Goal: Task Accomplishment & Management: Manage account settings

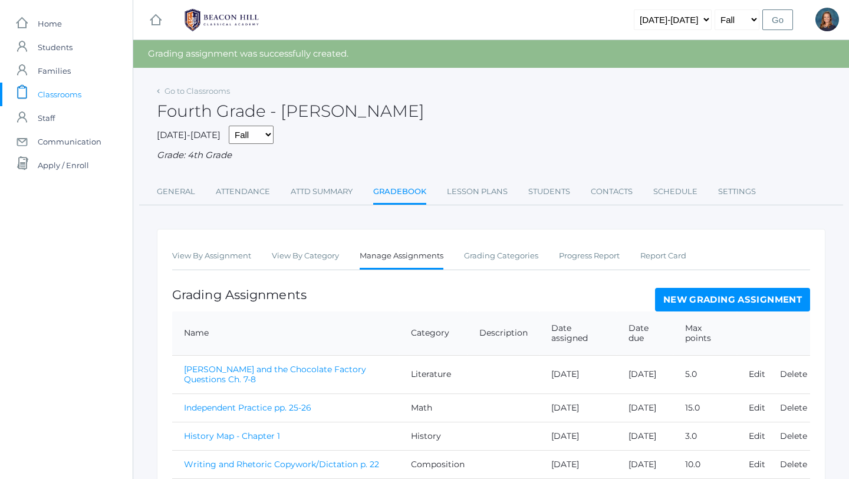
scroll to position [126, 0]
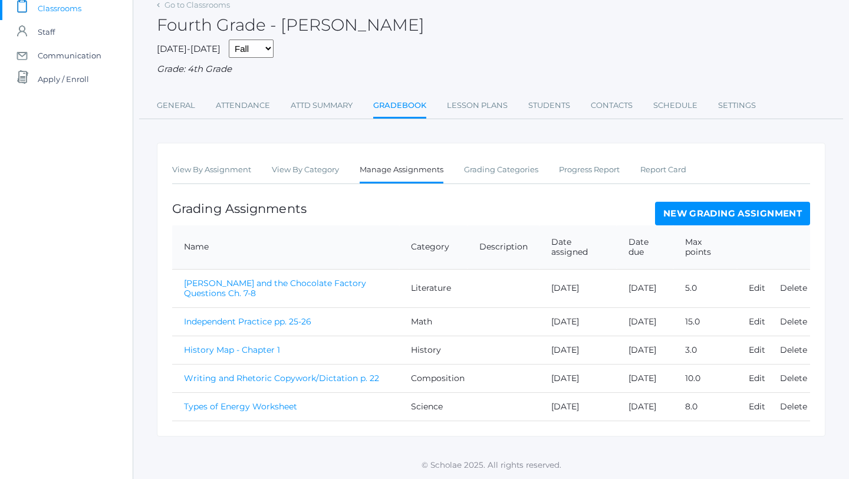
click at [280, 316] on link "Independent Practice pp. 25-26" at bounding box center [247, 321] width 127 height 11
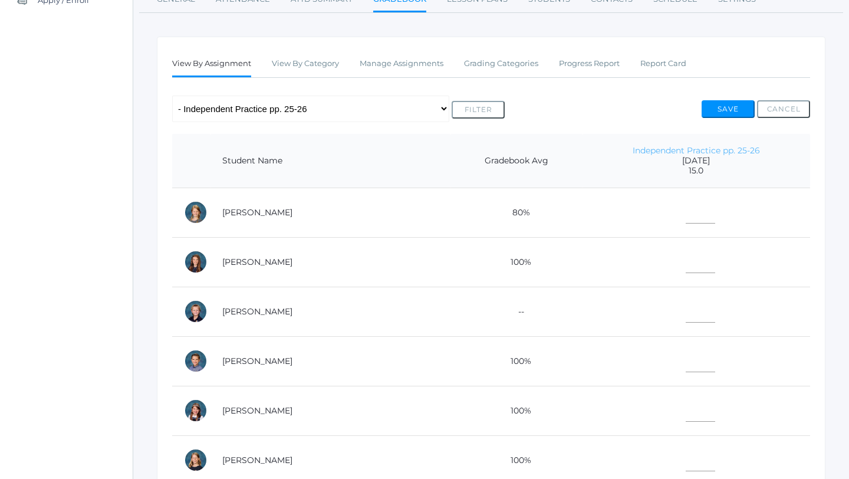
click at [678, 151] on link "Independent Practice pp. 25-26" at bounding box center [695, 150] width 127 height 11
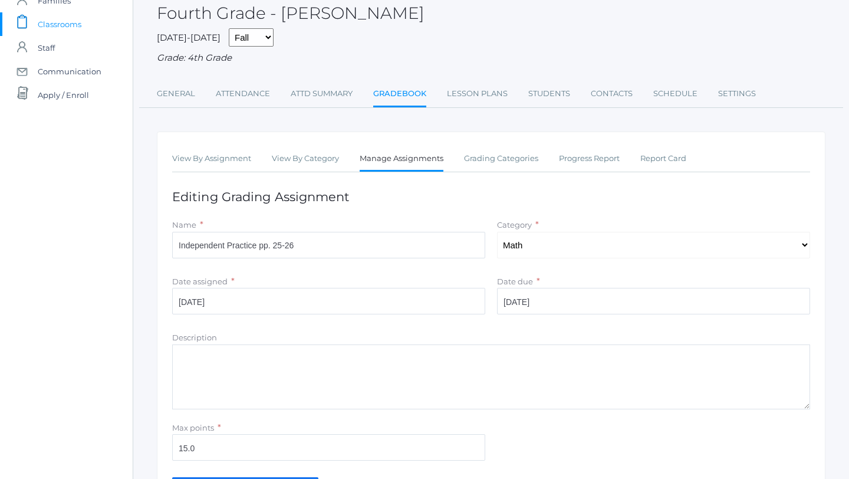
scroll to position [160, 0]
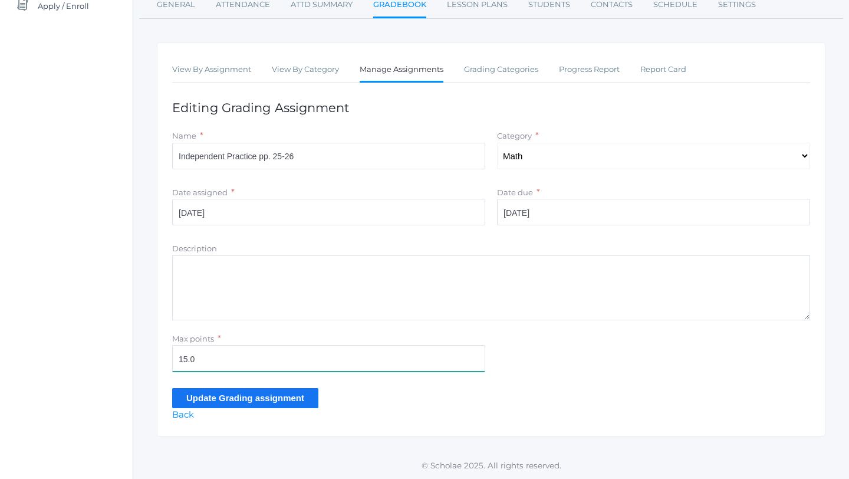
click at [186, 357] on input "15.0" at bounding box center [328, 358] width 313 height 27
type input "16.0"
click at [244, 398] on input "Update Grading assignment" at bounding box center [245, 397] width 146 height 19
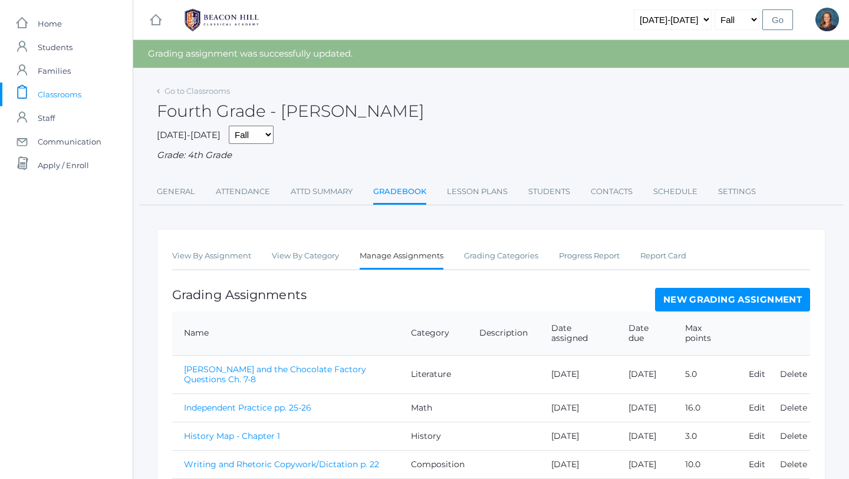
click at [255, 413] on link "Independent Practice pp. 25-26" at bounding box center [247, 407] width 127 height 11
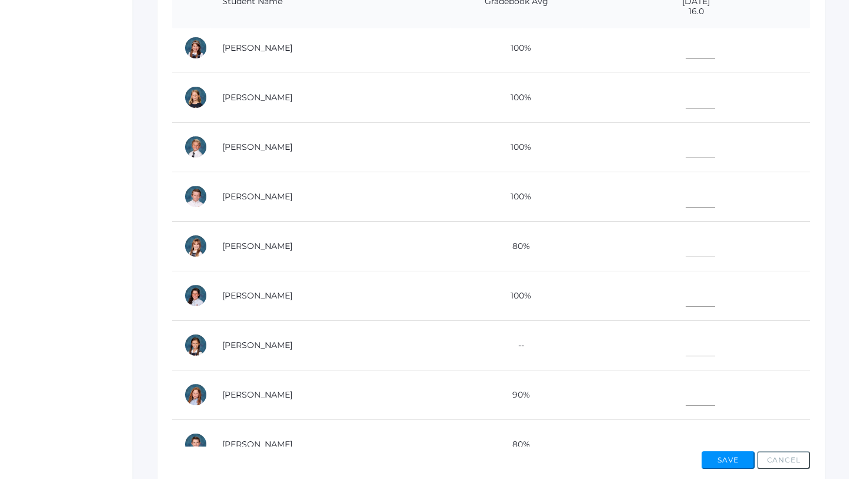
scroll to position [220, 0]
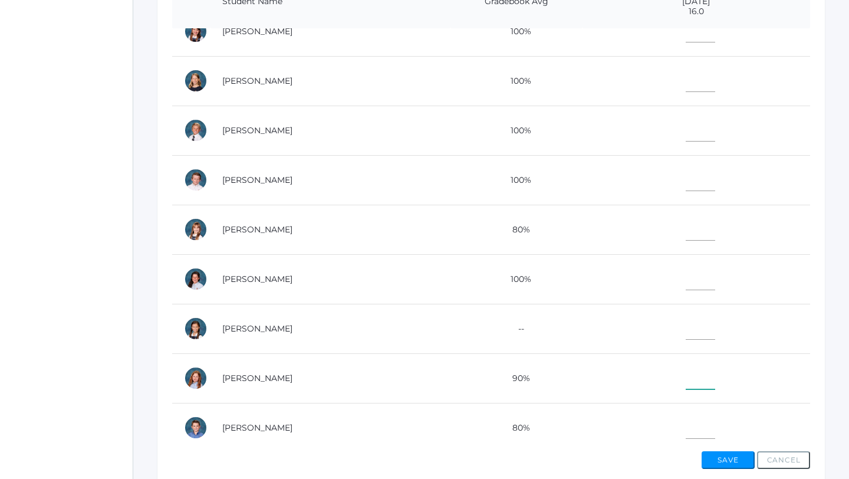
click at [686, 378] on input"] "text" at bounding box center [700, 376] width 29 height 27
type input"] "15.5"
click at [686, 129] on input"] "text" at bounding box center [700, 128] width 29 height 27
type input"] "15"
click at [688, 76] on input"] "text" at bounding box center [700, 78] width 29 height 27
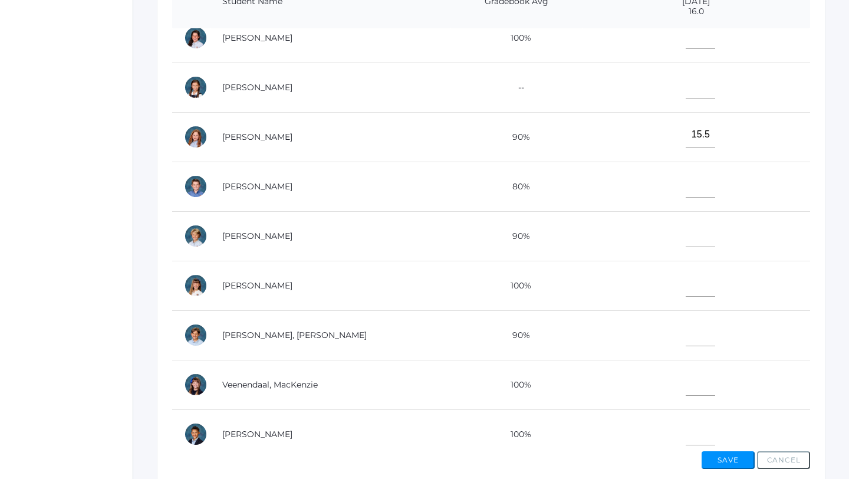
scroll to position [465, 0]
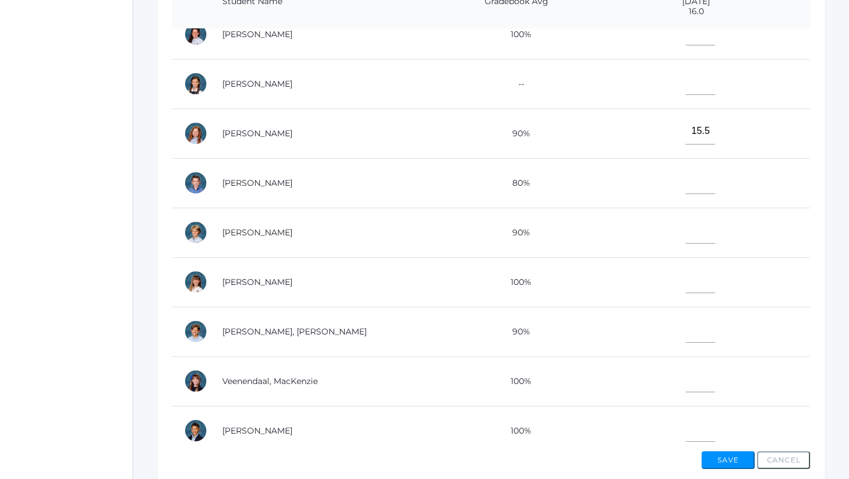
type input"] "15.5"
click at [688, 284] on input"] "text" at bounding box center [700, 279] width 29 height 27
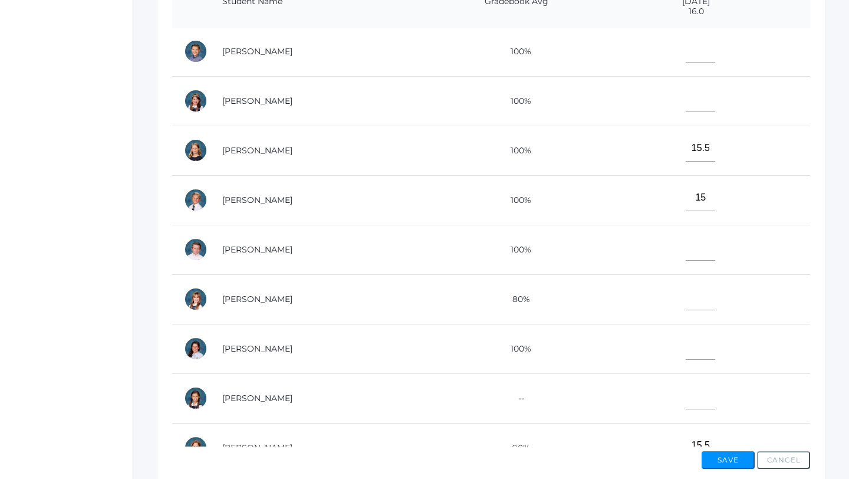
scroll to position [91, 0]
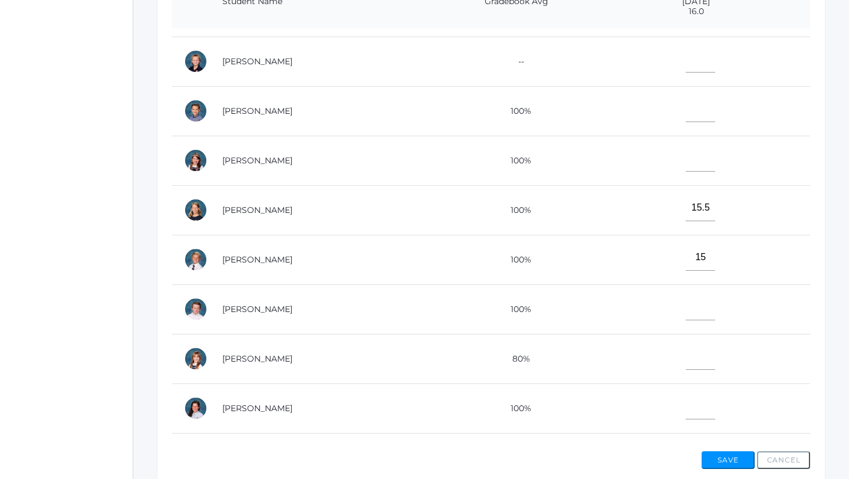
type input"] "15"
click at [686, 115] on input"] "text" at bounding box center [700, 108] width 29 height 27
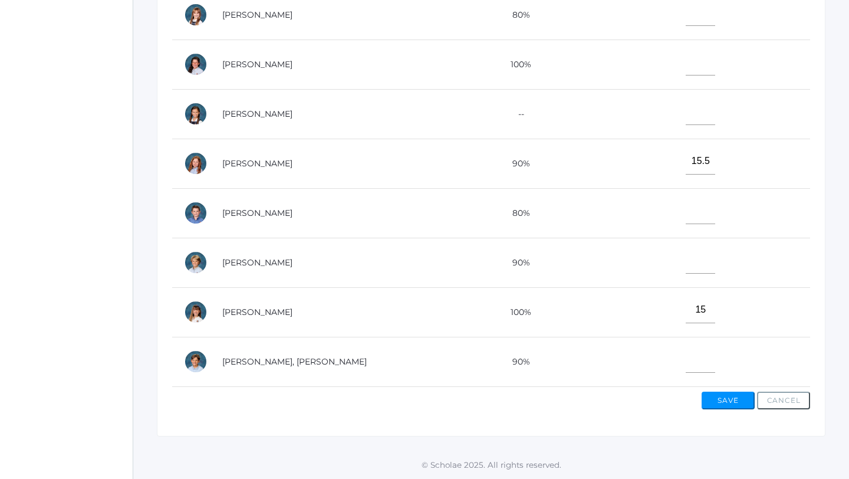
scroll to position [377, 0]
type input"] "15.5"
click at [686, 213] on input"] "text" at bounding box center [700, 209] width 29 height 27
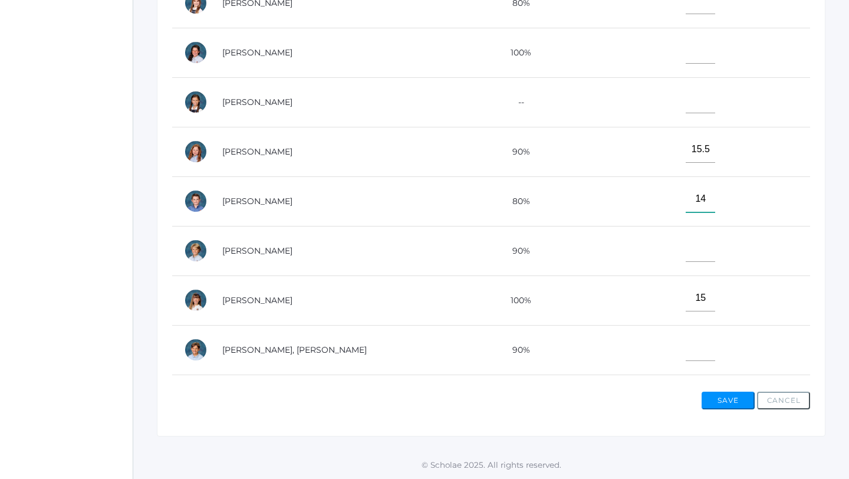
type input"] "14"
click at [686, 255] on input"] "text" at bounding box center [700, 248] width 29 height 27
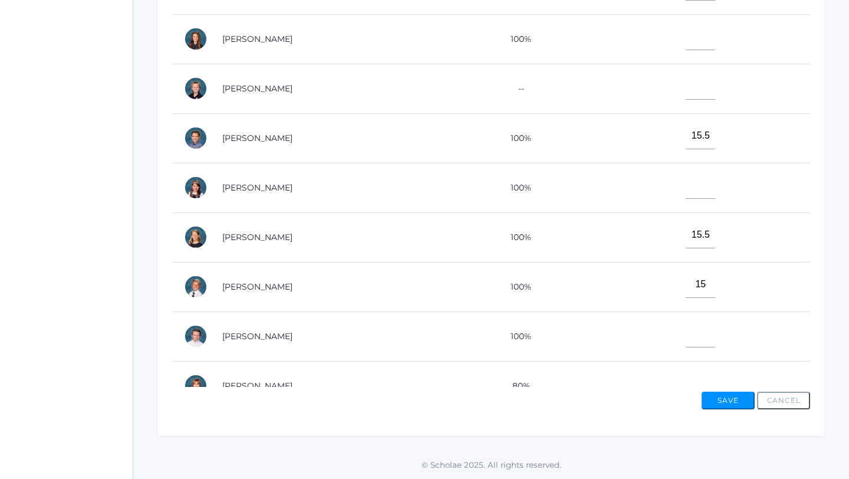
scroll to position [0, 0]
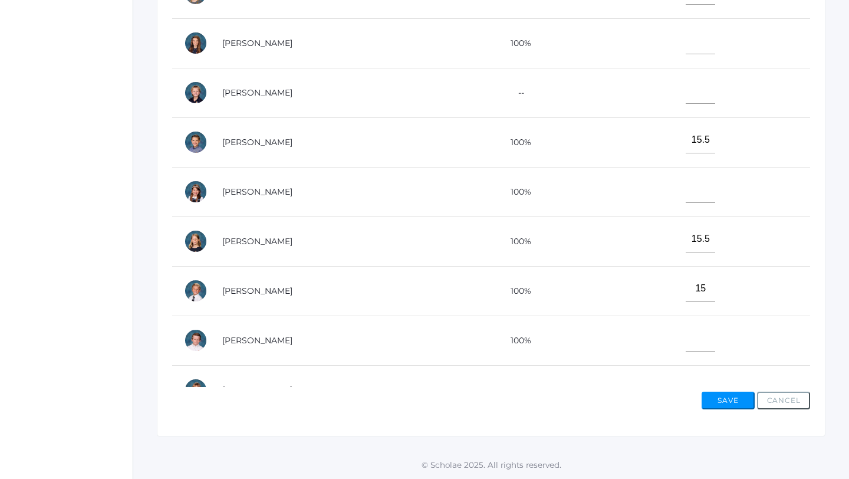
type input"] "15"
click at [686, 94] on input"] "text" at bounding box center [700, 90] width 29 height 27
type input"] "14.5"
click at [688, 341] on input"] "text" at bounding box center [700, 338] width 29 height 27
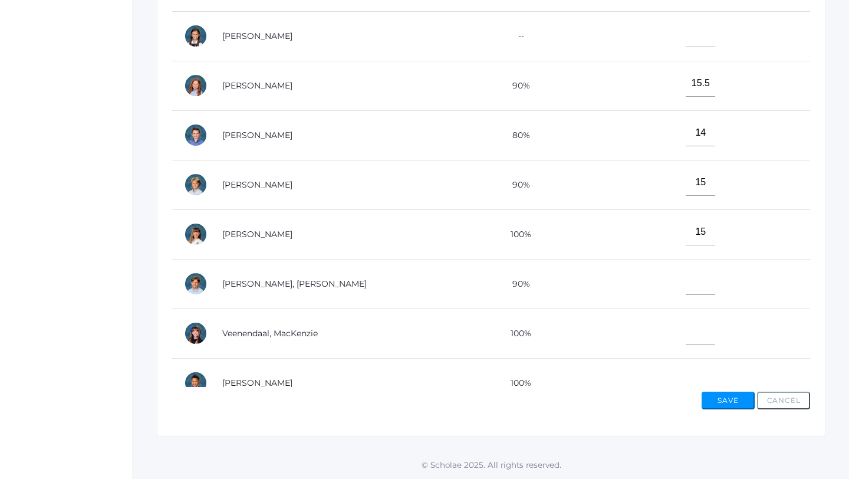
scroll to position [474, 0]
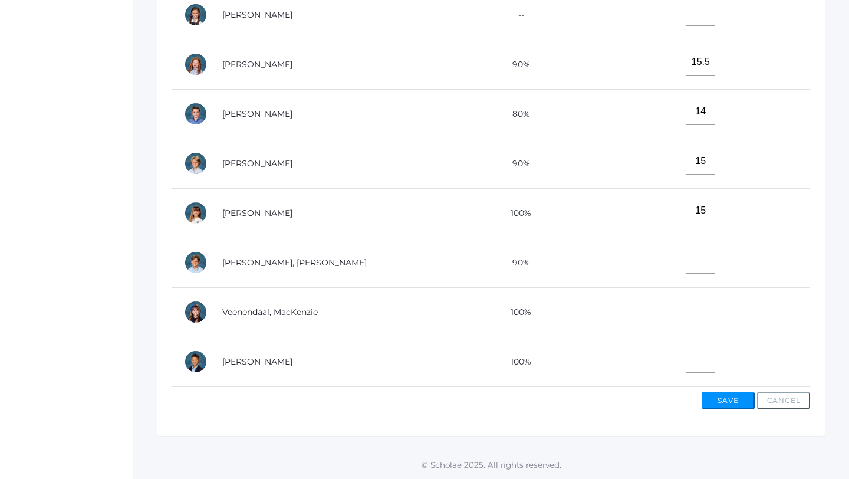
type input"] "15"
click at [686, 261] on input"] "text" at bounding box center [700, 260] width 29 height 27
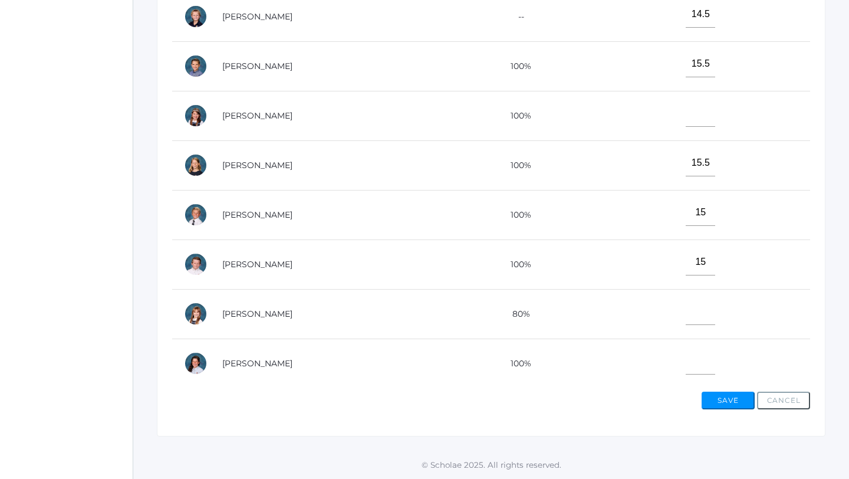
scroll to position [65, 0]
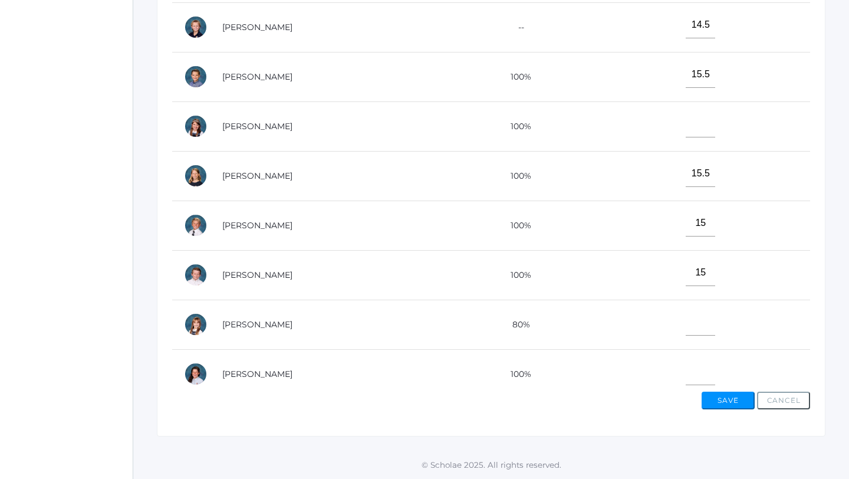
type input"] "15.5"
click at [686, 129] on input"] "text" at bounding box center [700, 124] width 29 height 27
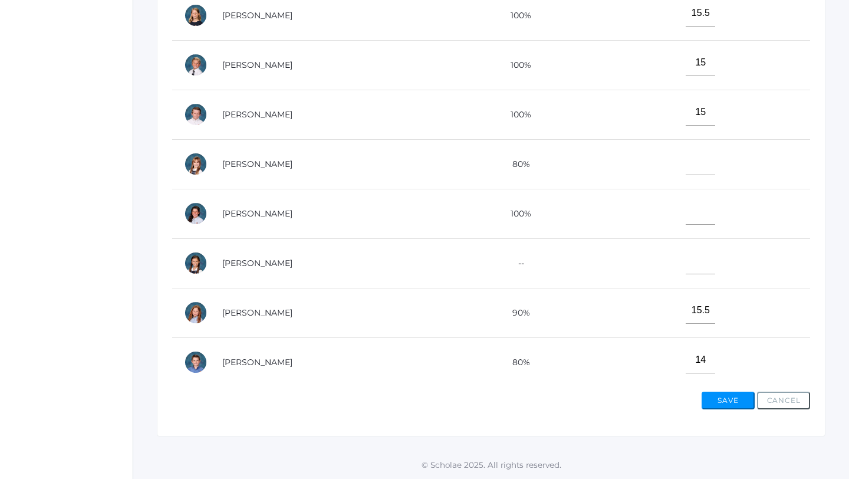
scroll to position [233, 0]
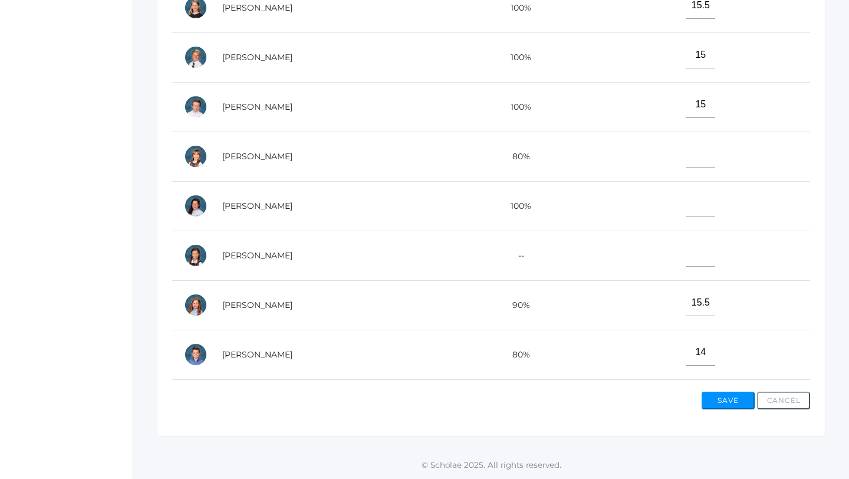
type input"] "15"
click at [686, 252] on input"] "text" at bounding box center [700, 253] width 29 height 27
type input"] "13"
click at [686, 159] on input"] "text" at bounding box center [700, 154] width 29 height 27
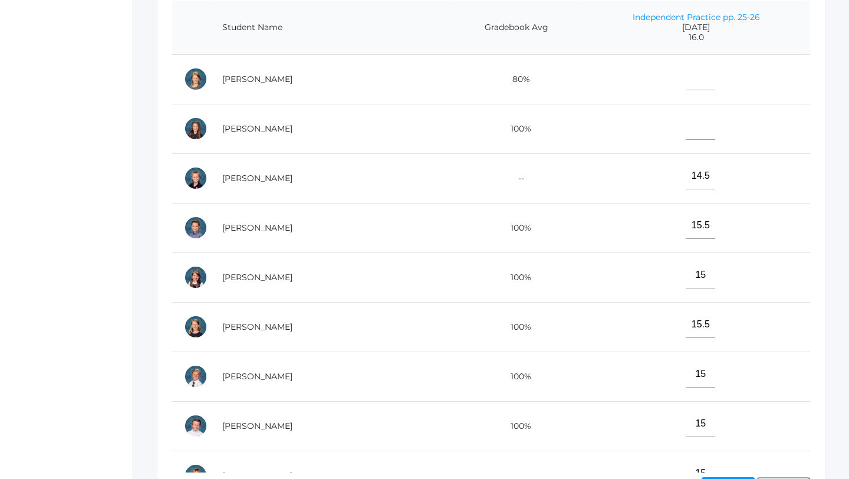
scroll to position [291, 0]
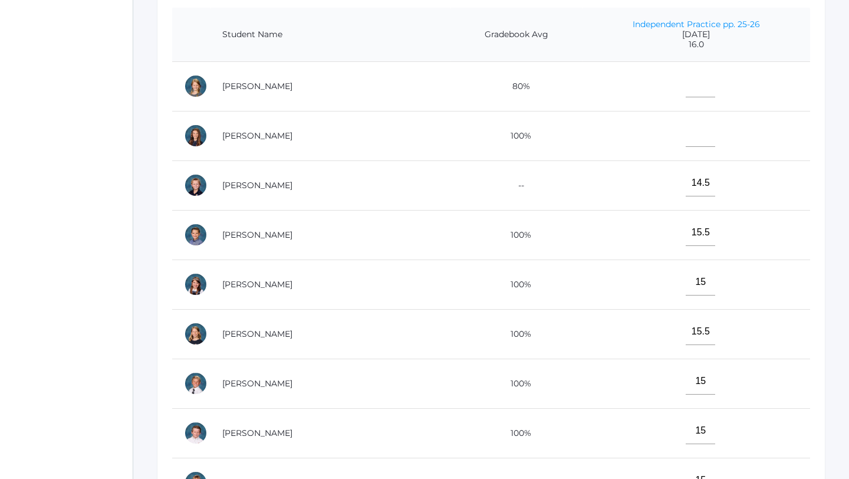
type input"] "15"
click at [686, 79] on input"] "text" at bounding box center [700, 84] width 29 height 27
type input"] "14.5"
click at [688, 130] on input"] "text" at bounding box center [700, 133] width 29 height 27
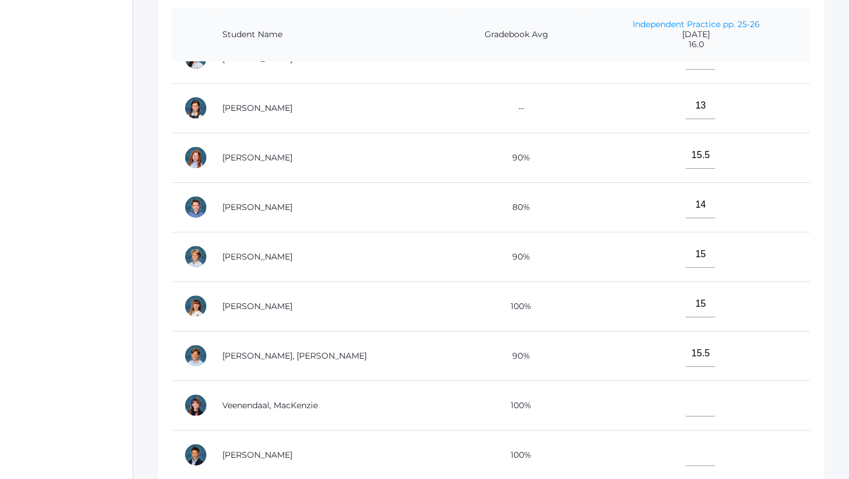
scroll to position [474, 0]
type input"] "15.5"
click at [690, 456] on input"] "text" at bounding box center [700, 452] width 29 height 27
type input"] "15.5"
click at [686, 400] on input"] "text" at bounding box center [700, 402] width 29 height 27
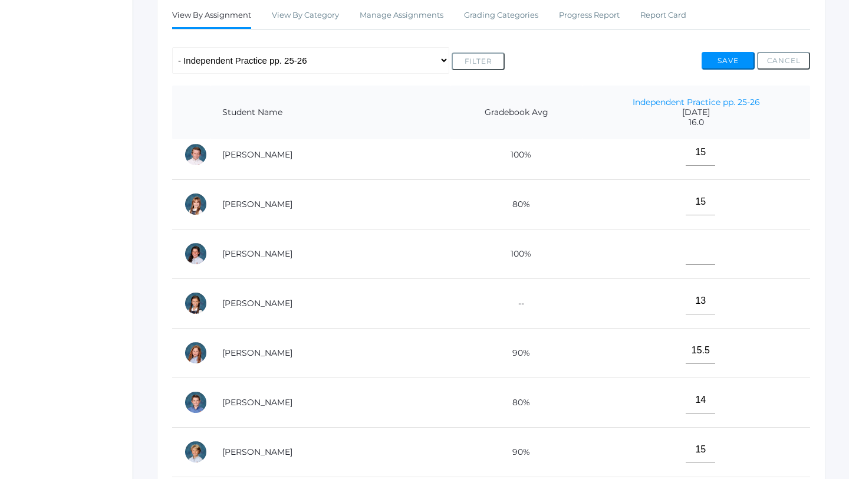
scroll to position [209, 0]
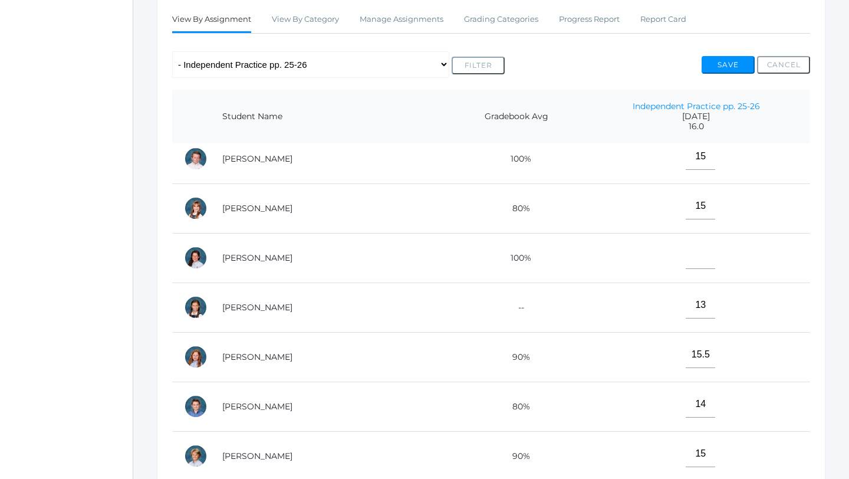
type input"] "15.5"
click at [686, 260] on input"] "text" at bounding box center [700, 255] width 29 height 27
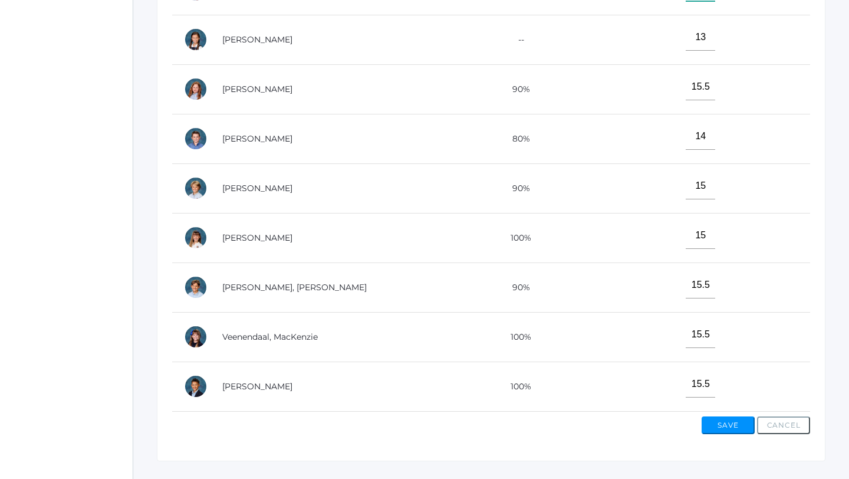
scroll to position [384, 0]
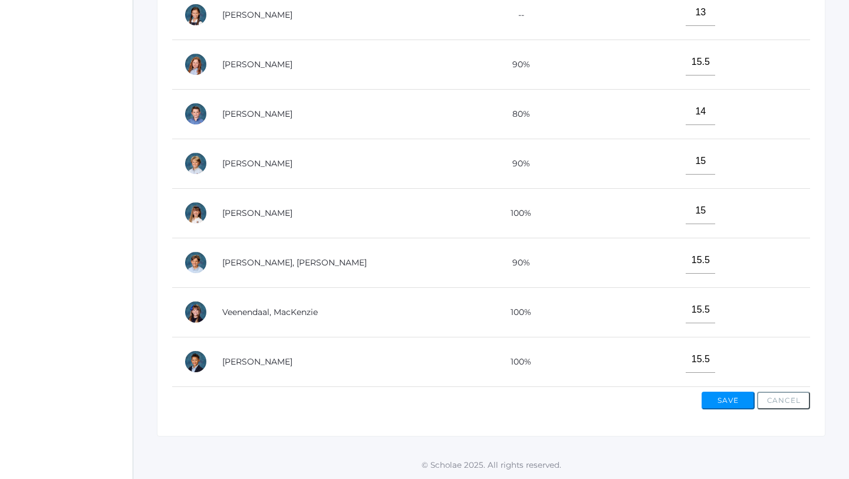
type input"] "15.5"
click at [734, 401] on button "Save" at bounding box center [727, 400] width 53 height 18
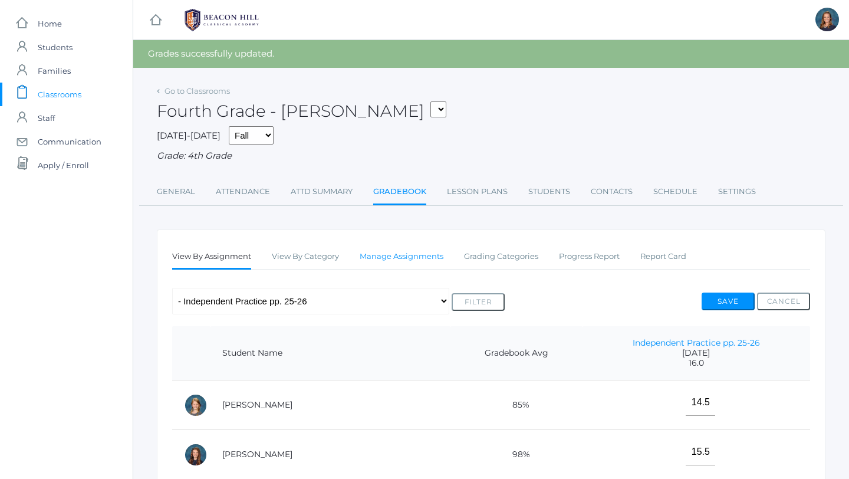
click at [419, 257] on link "Manage Assignments" at bounding box center [402, 257] width 84 height 24
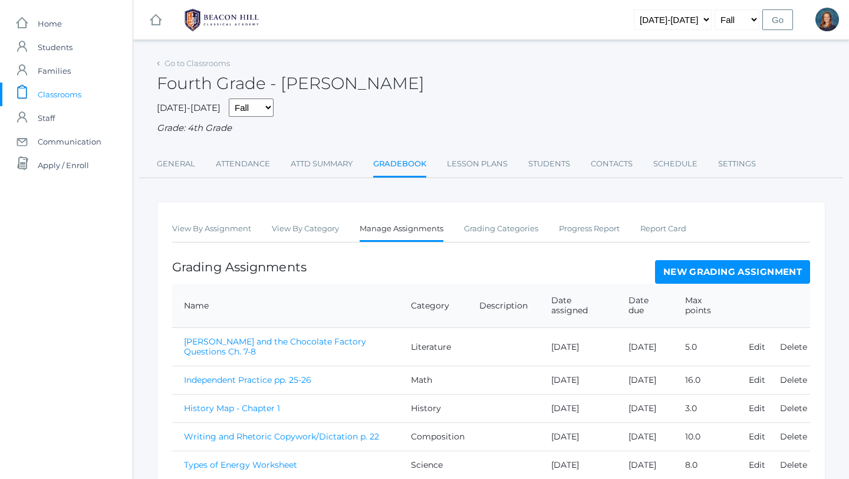
click at [685, 272] on link "New Grading Assignment" at bounding box center [732, 272] width 155 height 24
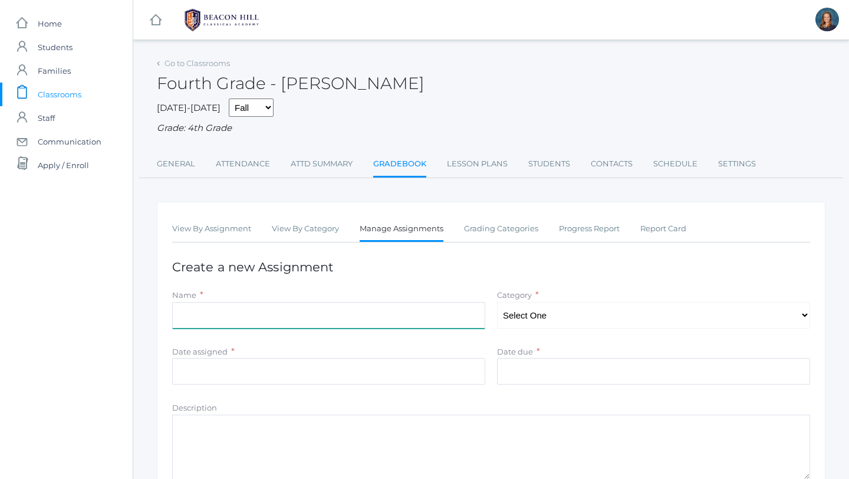
click at [387, 315] on input "Name" at bounding box center [328, 315] width 313 height 27
type input "Check Your Understanding - Phonogram Quiz"
click at [564, 316] on select "Select One Composition Literature LOE/Grammar Math Science History Latin Memory" at bounding box center [653, 315] width 313 height 27
select select "1126"
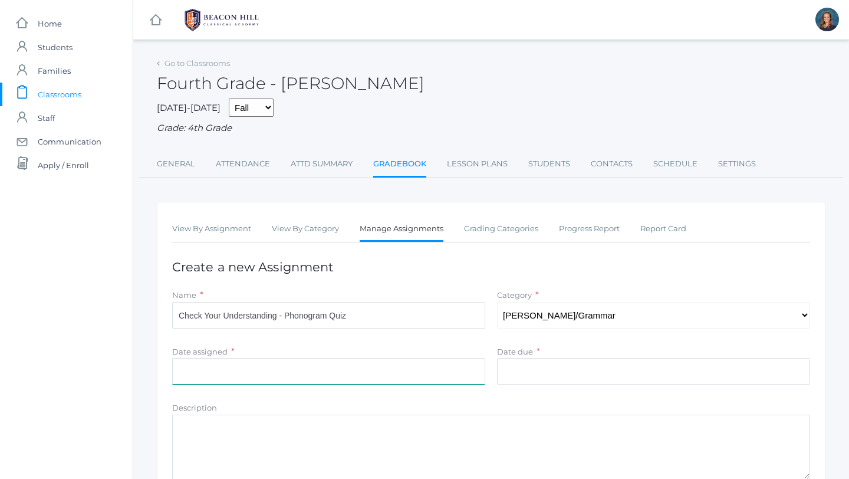
click at [400, 376] on input "Date assigned" at bounding box center [328, 371] width 313 height 27
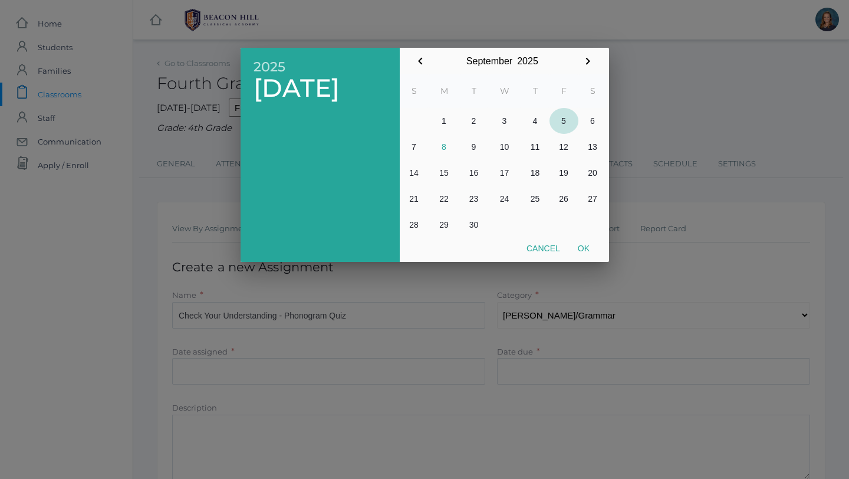
click at [566, 119] on button "5" at bounding box center [563, 121] width 29 height 26
click at [584, 245] on button "Ok" at bounding box center [583, 248] width 29 height 21
type input "[DATE]"
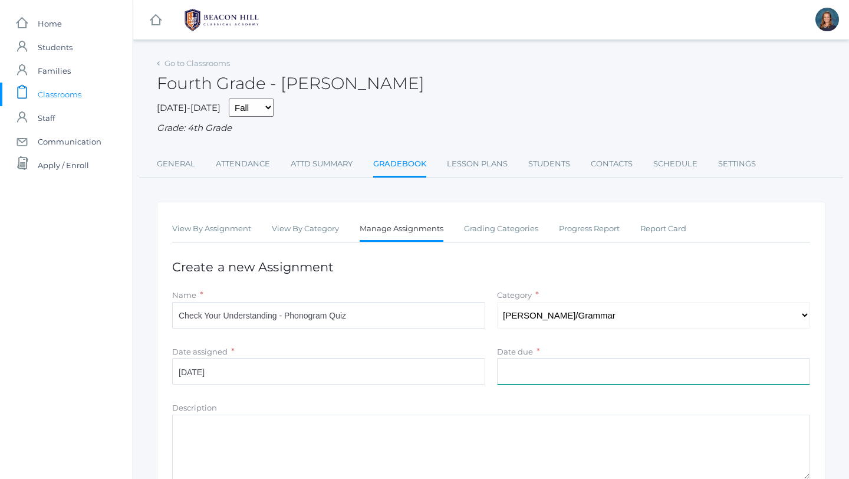
click at [554, 372] on input "Date due" at bounding box center [653, 371] width 313 height 27
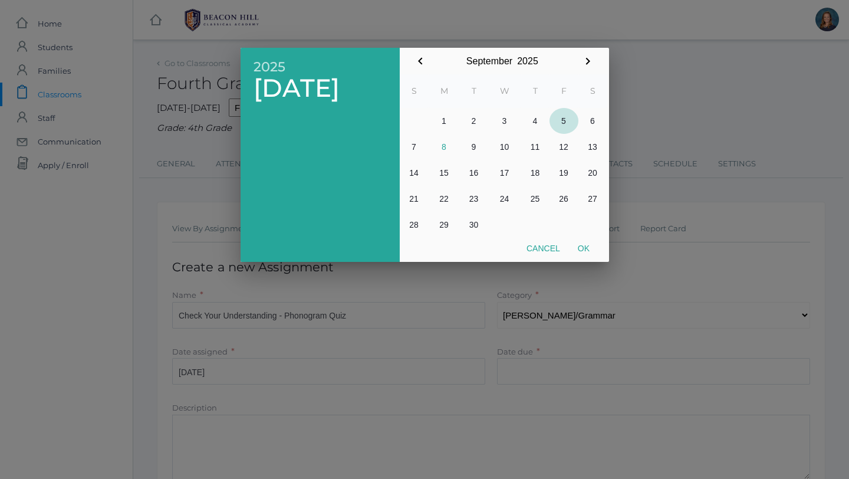
click at [567, 118] on button "5" at bounding box center [563, 121] width 29 height 26
click at [584, 250] on button "Ok" at bounding box center [583, 248] width 29 height 21
type input "[DATE]"
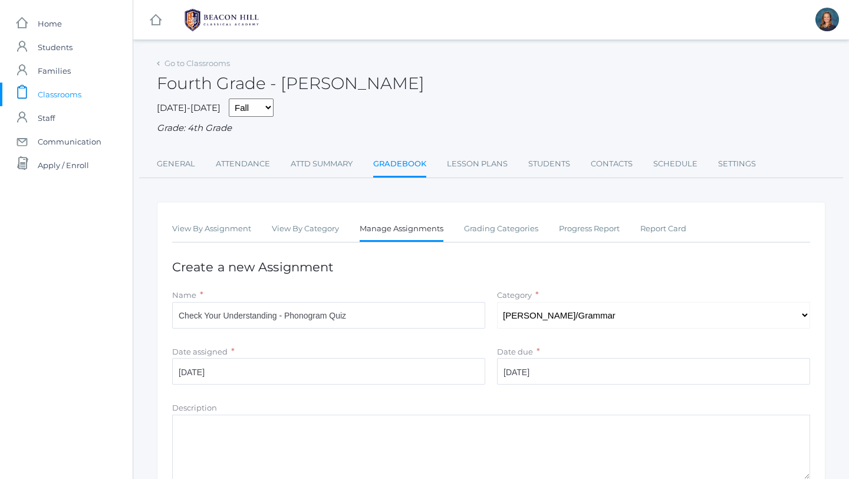
scroll to position [160, 0]
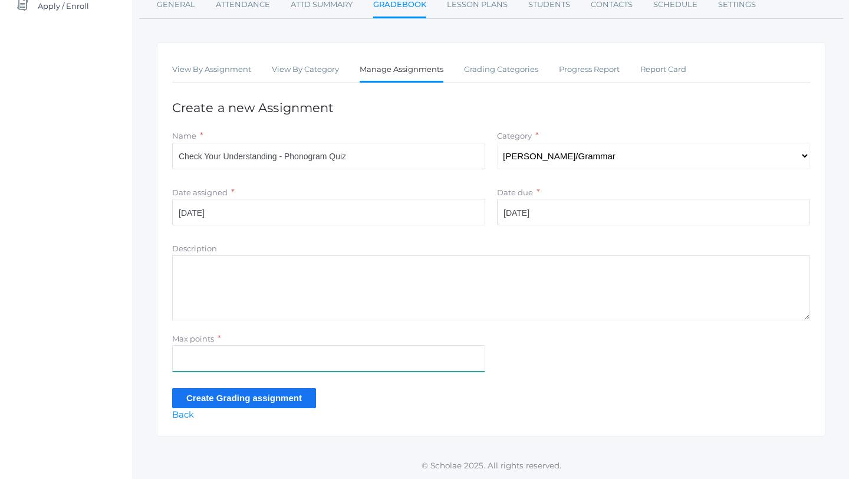
click at [265, 357] on input "Max points" at bounding box center [328, 358] width 313 height 27
type input "17"
click at [248, 400] on input "Create Grading assignment" at bounding box center [244, 397] width 144 height 19
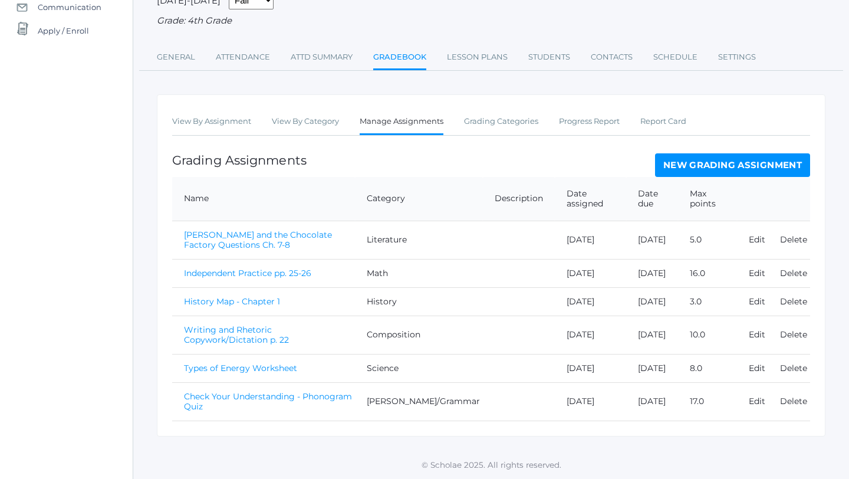
scroll to position [164, 0]
click at [251, 404] on link "Check Your Understanding - Phonogram Quiz" at bounding box center [268, 401] width 168 height 21
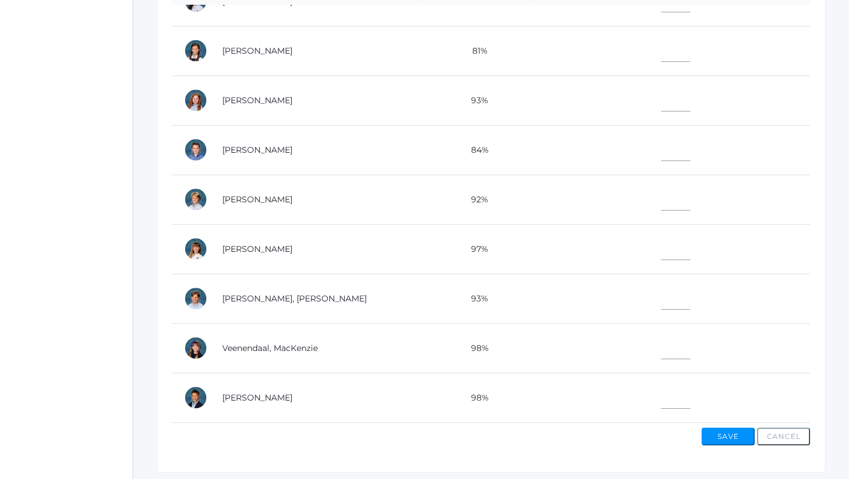
scroll to position [360, 0]
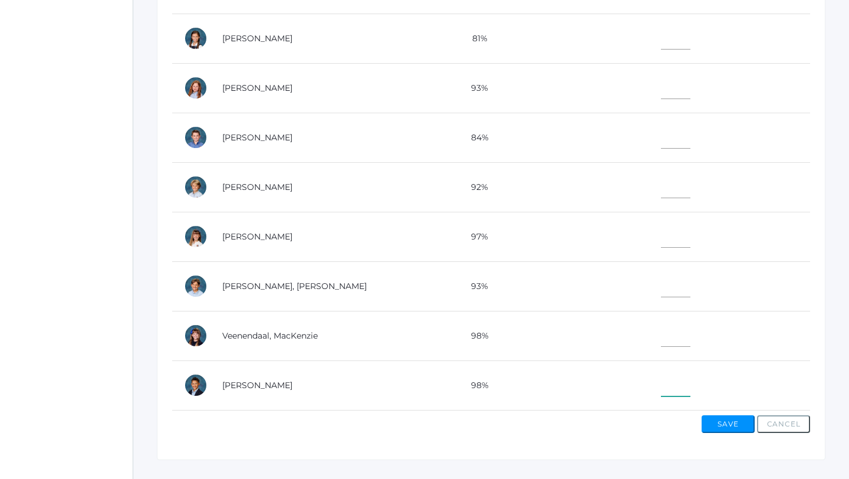
click at [661, 387] on input"] "text" at bounding box center [675, 383] width 29 height 27
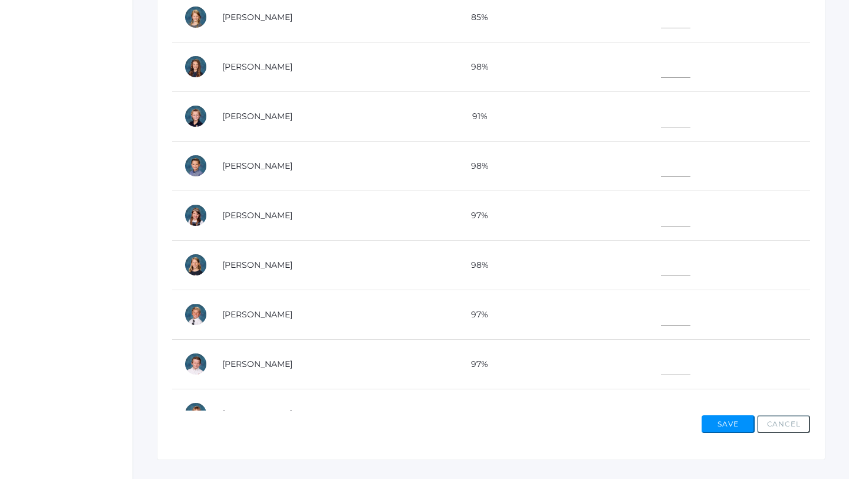
type input"] "17"
click at [661, 62] on input"] "text" at bounding box center [675, 64] width 29 height 27
type input"] "17"
click at [668, 206] on input"] "text" at bounding box center [675, 213] width 29 height 27
type input"] "15.5"
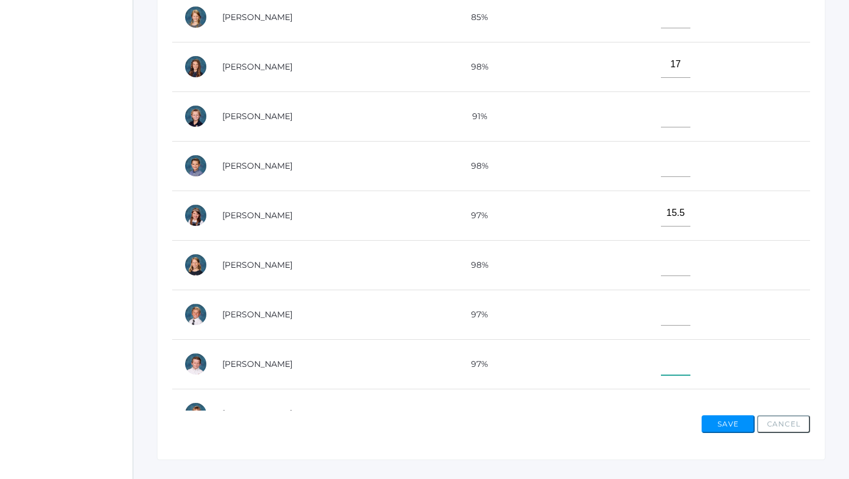
click at [664, 363] on input"] "text" at bounding box center [675, 361] width 29 height 27
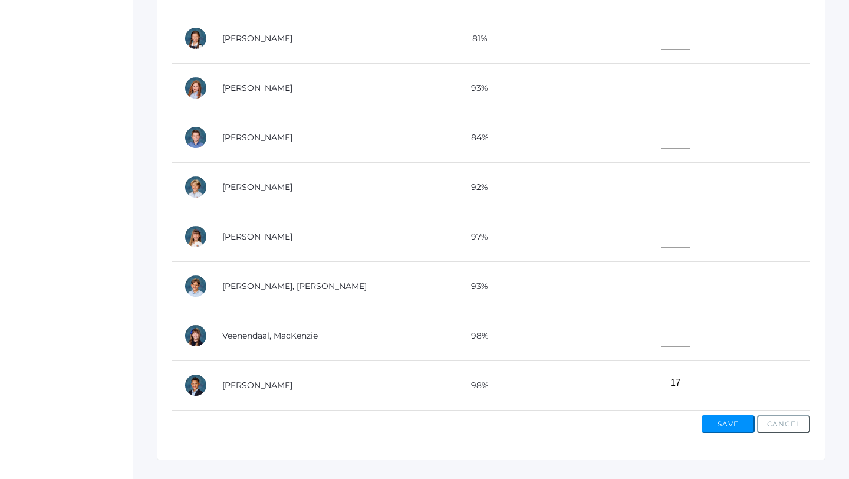
type input"] "16.5"
click at [661, 331] on input"] "text" at bounding box center [675, 333] width 29 height 27
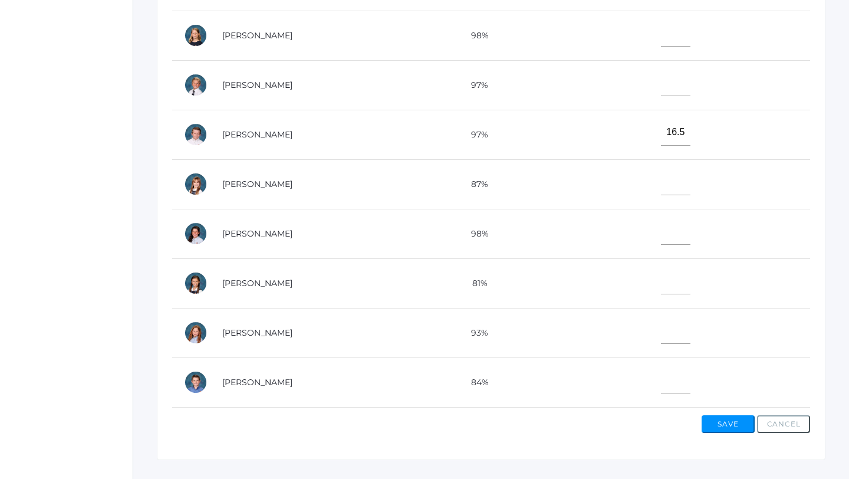
scroll to position [219, 0]
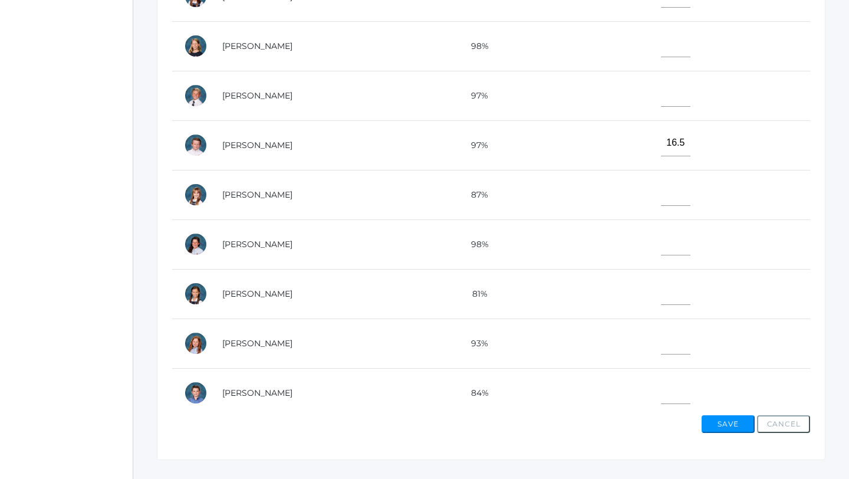
type input"] "17"
click at [661, 238] on input"] "text" at bounding box center [675, 242] width 29 height 27
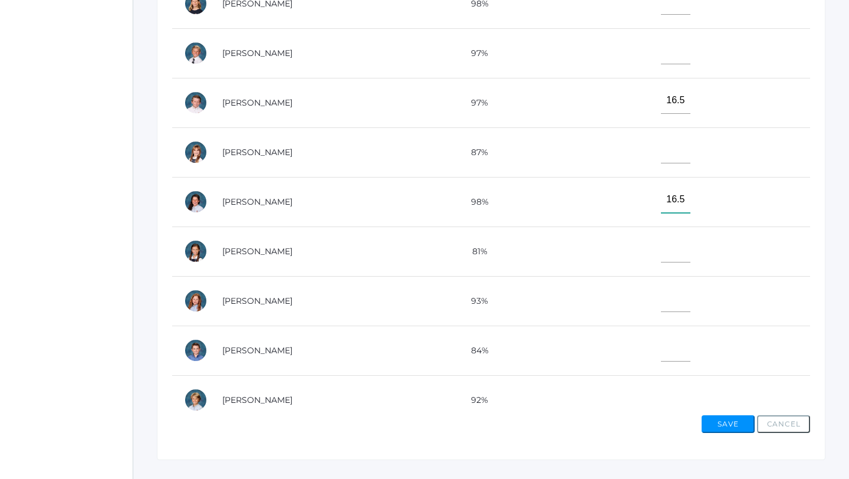
type input"] "16.5"
click at [661, 295] on input"] "text" at bounding box center [675, 298] width 29 height 27
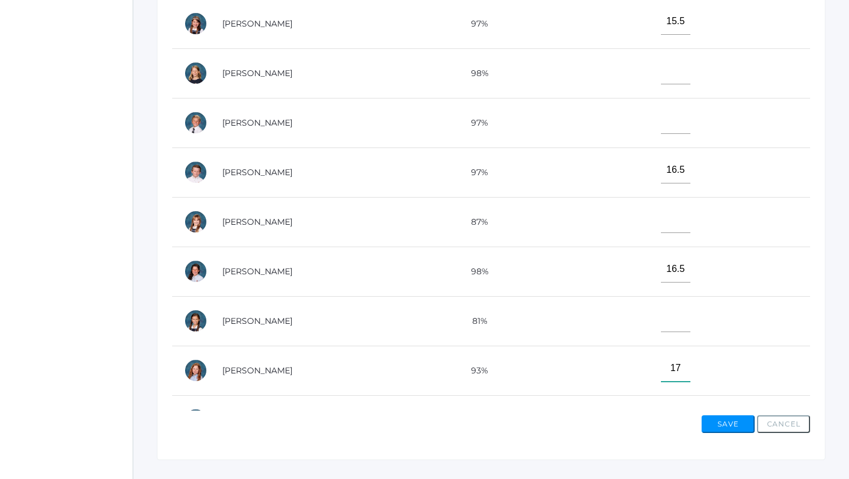
scroll to position [322, 0]
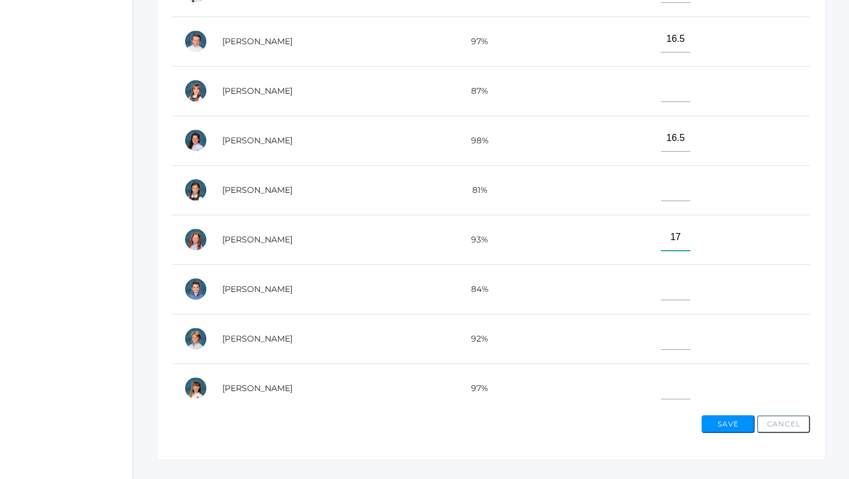
type input"] "17"
click at [661, 90] on input"] "text" at bounding box center [675, 88] width 29 height 27
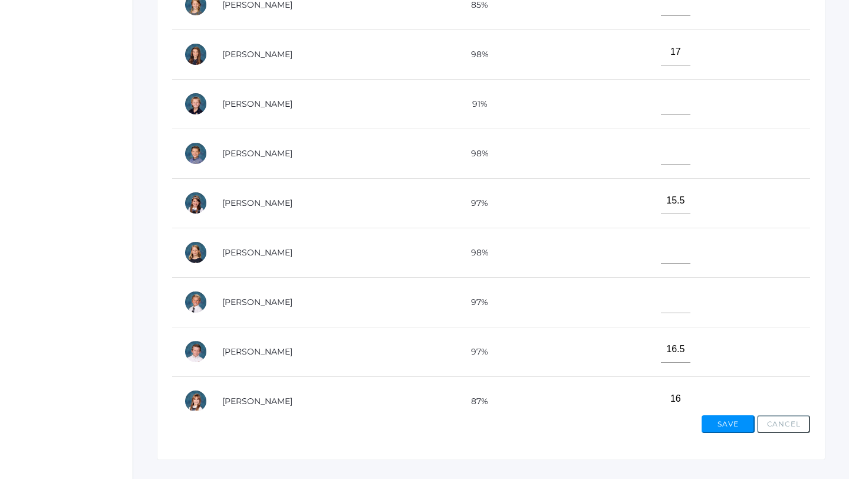
scroll to position [0, 0]
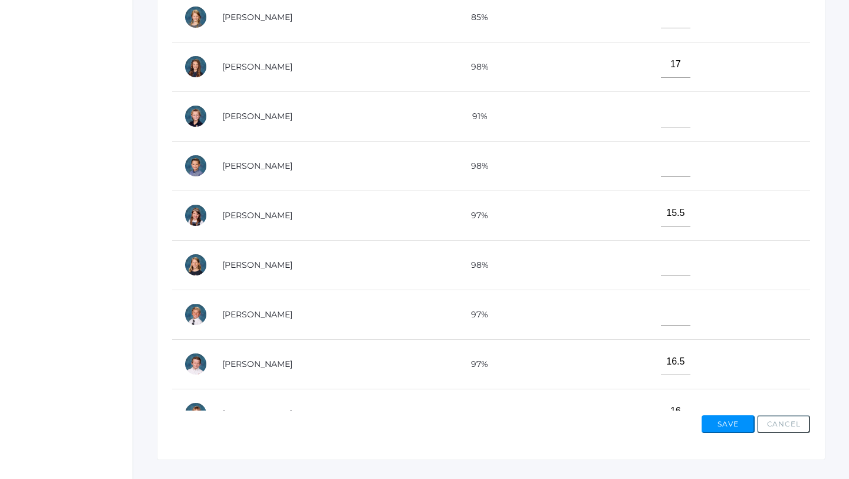
type input"] "16"
click at [664, 262] on input"] "text" at bounding box center [675, 262] width 29 height 27
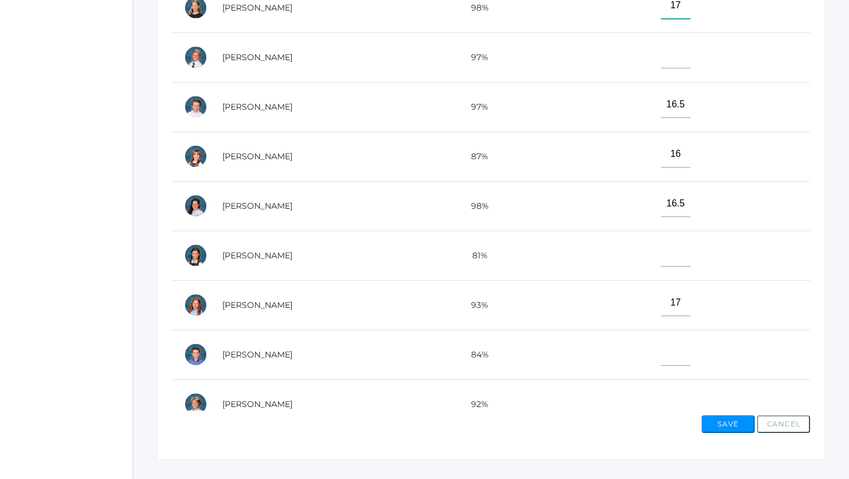
scroll to position [259, 0]
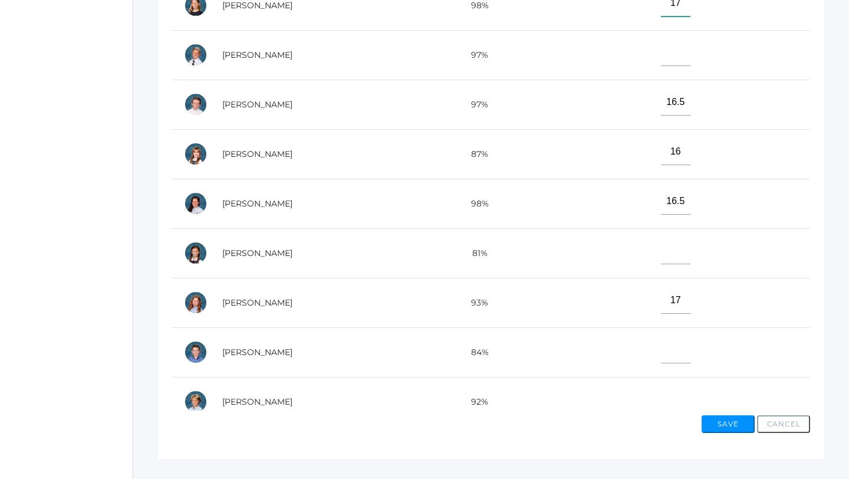
type input"] "17"
click at [666, 253] on input"] "text" at bounding box center [675, 251] width 29 height 27
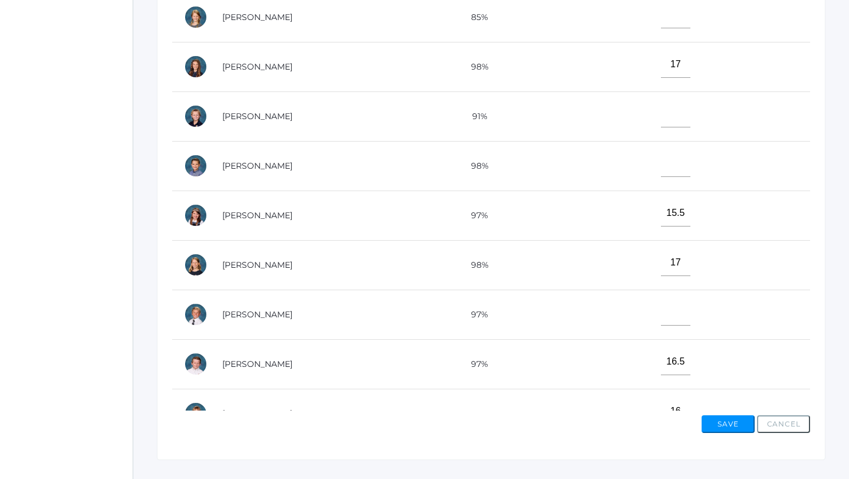
type input"] "16.5"
click at [663, 161] on input"] "text" at bounding box center [675, 163] width 29 height 27
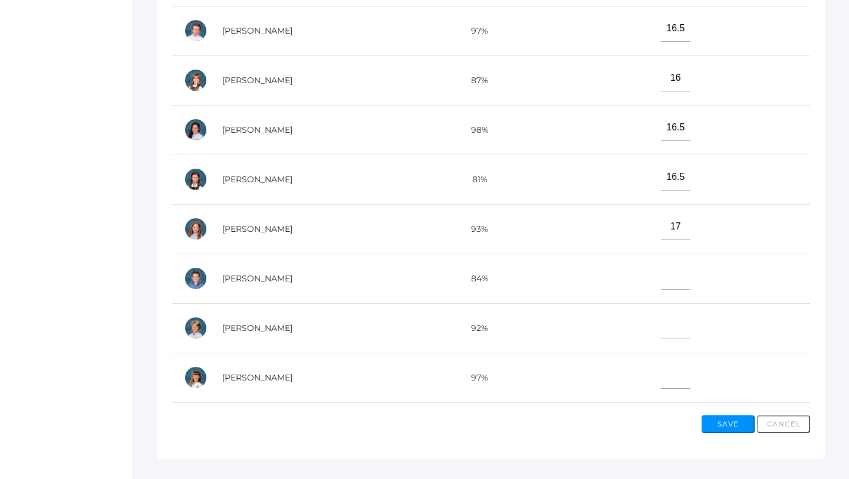
scroll to position [344, 0]
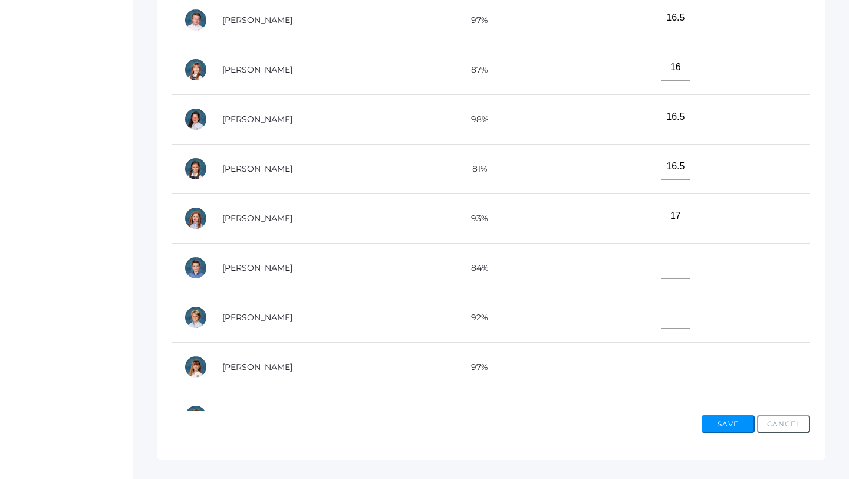
type input"] "17"
click at [661, 373] on input"] "text" at bounding box center [675, 364] width 29 height 27
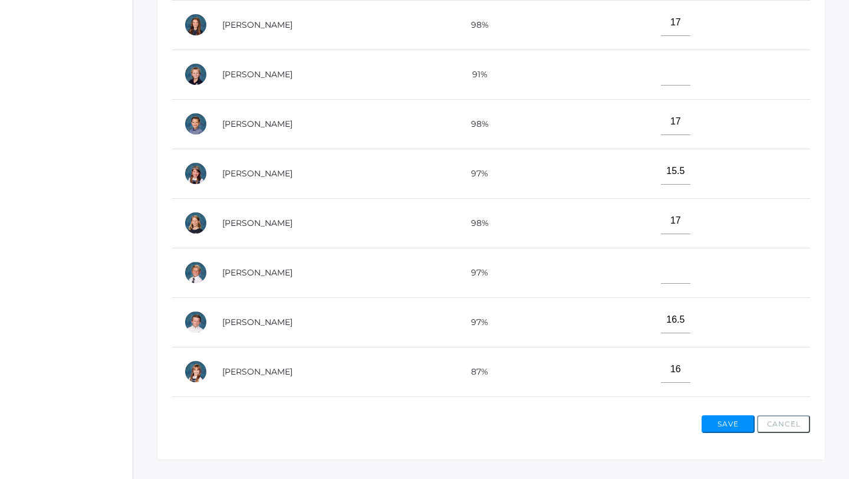
scroll to position [0, 0]
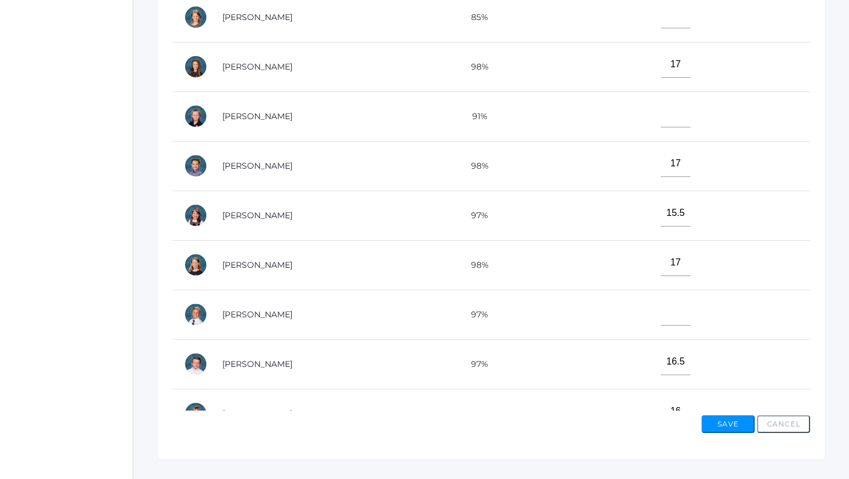
type input"] "17"
click at [663, 24] on input"] "text" at bounding box center [675, 15] width 29 height 27
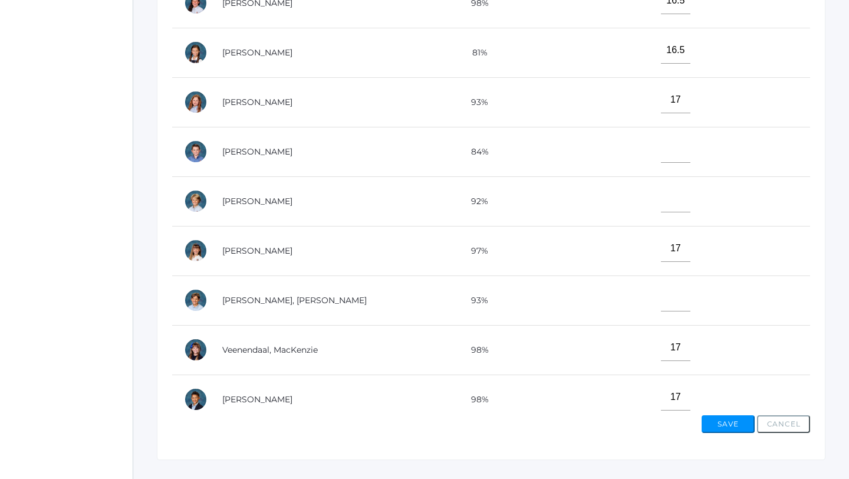
scroll to position [463, 0]
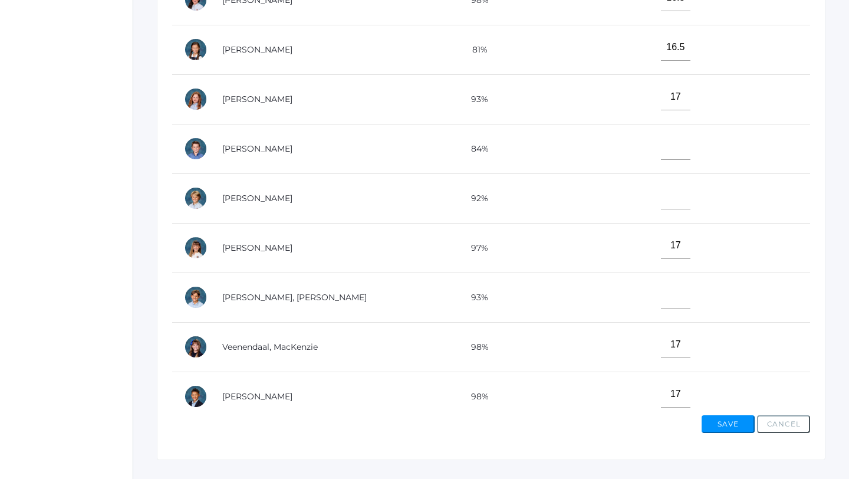
type input"] "17"
click at [668, 297] on input"] "text" at bounding box center [675, 295] width 29 height 27
type input"] "17"
click at [661, 140] on input"] "text" at bounding box center [675, 146] width 29 height 27
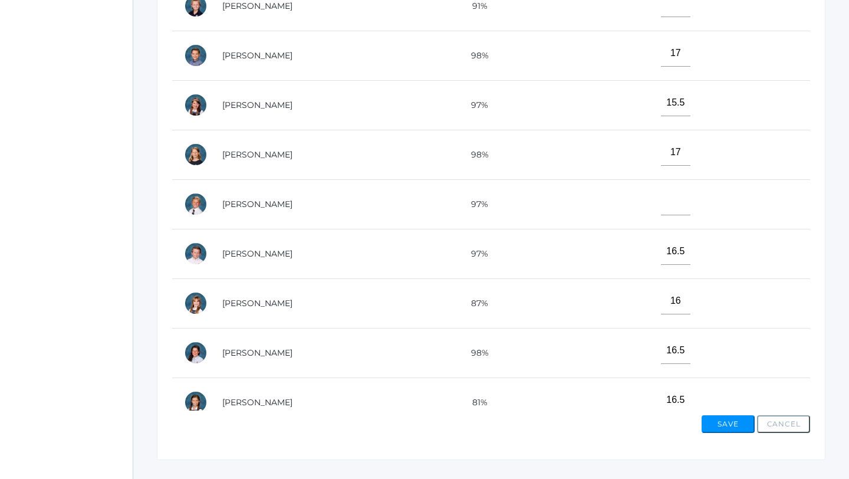
scroll to position [0, 0]
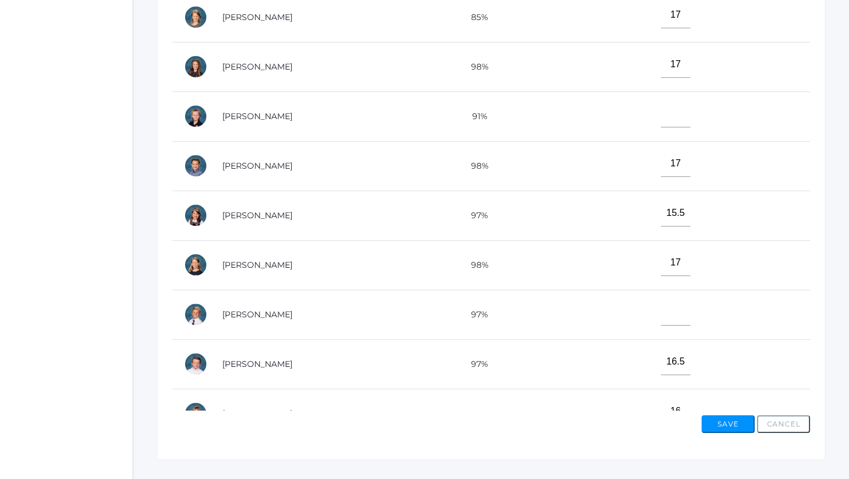
type input"] "17"
click at [661, 114] on input"] "text" at bounding box center [675, 114] width 29 height 27
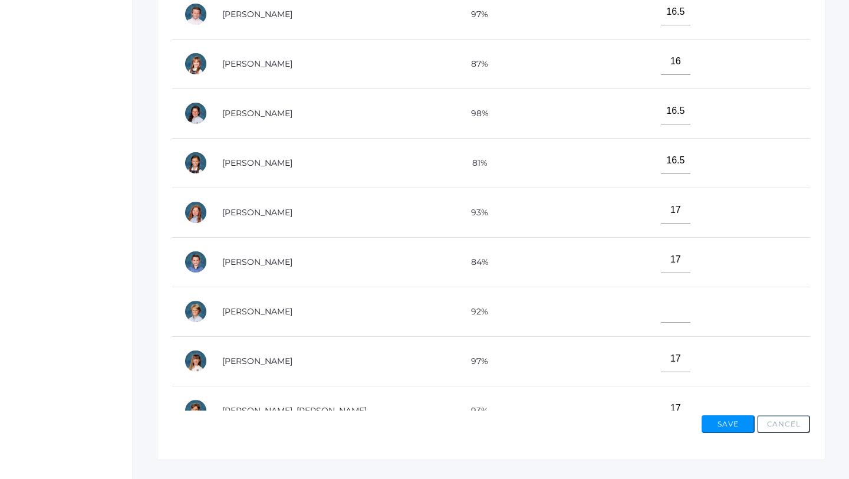
scroll to position [474, 0]
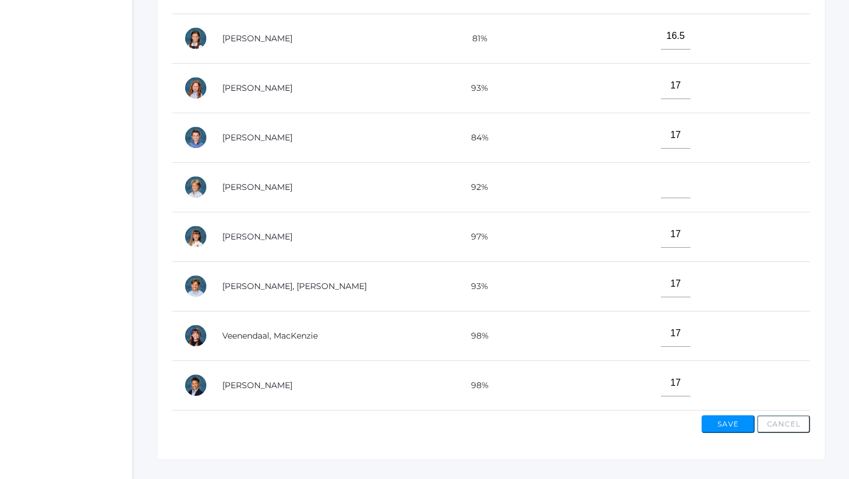
type input"] "15"
click at [661, 185] on input"] "text" at bounding box center [675, 185] width 29 height 27
type input"] "16"
click at [724, 426] on button "Save" at bounding box center [727, 424] width 53 height 18
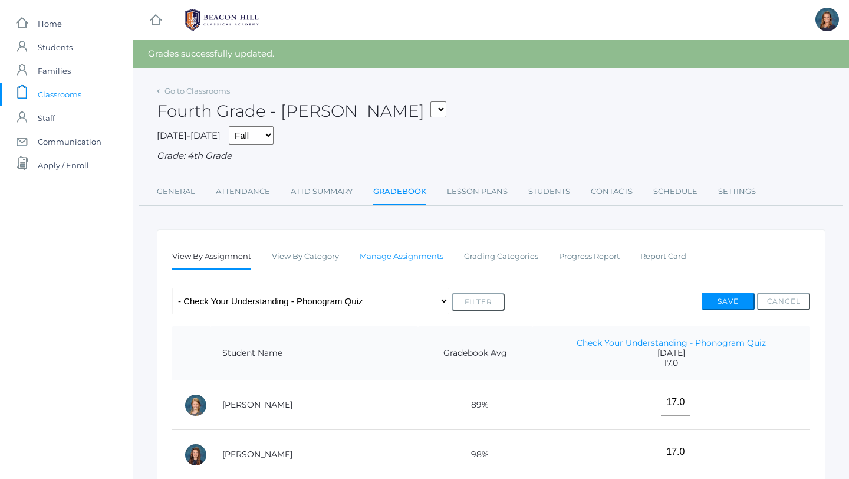
click at [398, 257] on link "Manage Assignments" at bounding box center [402, 257] width 84 height 24
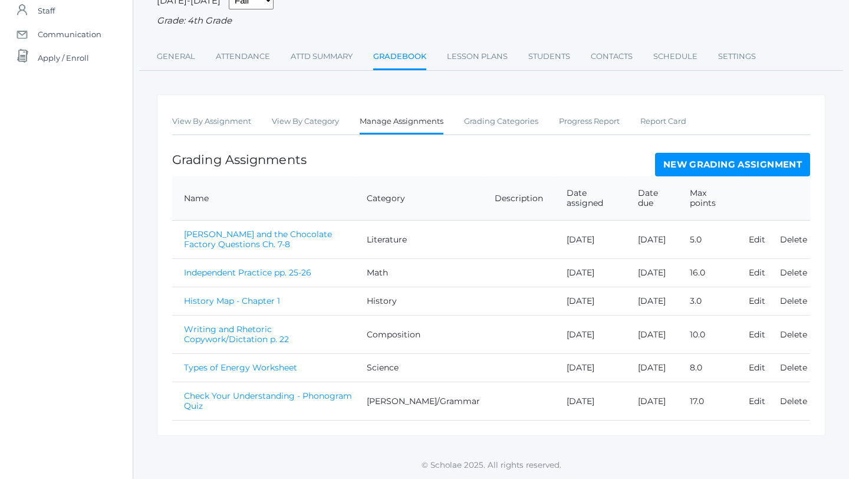
scroll to position [137, 0]
click at [292, 229] on link "[PERSON_NAME] and the Chocolate Factory Questions Ch. 7-8" at bounding box center [258, 239] width 148 height 21
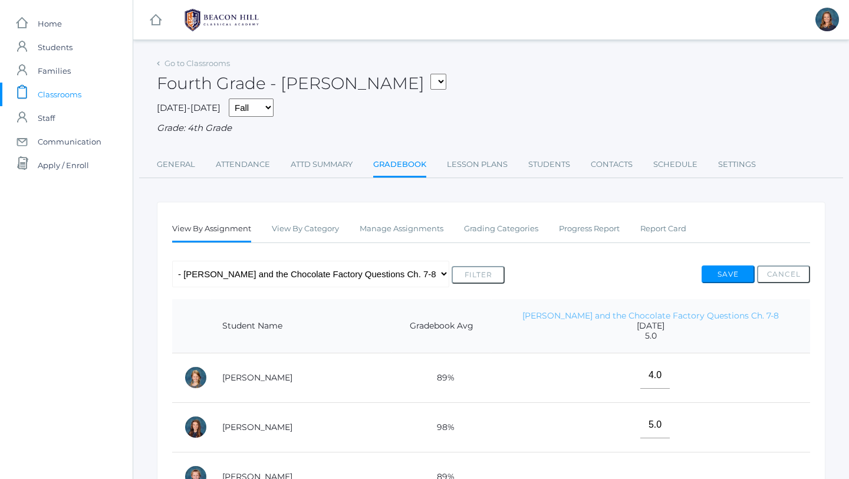
click at [650, 314] on link "[PERSON_NAME] and the Chocolate Factory Questions Ch. 7-8" at bounding box center [650, 315] width 256 height 11
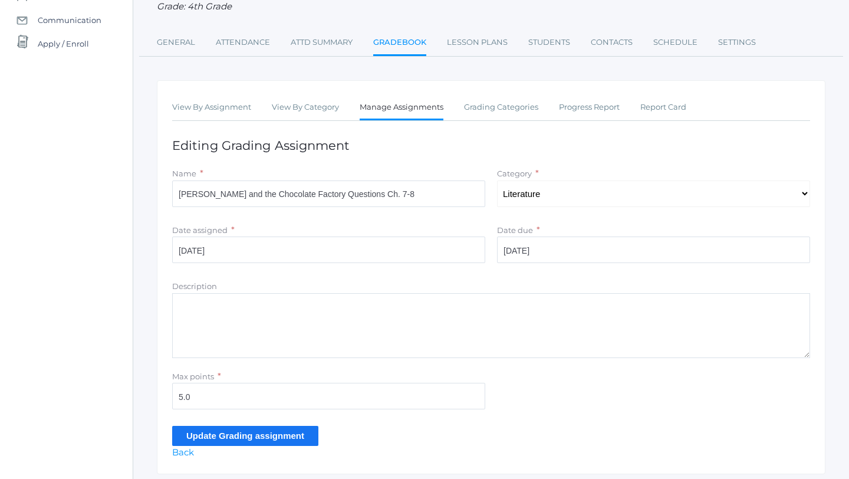
scroll to position [160, 0]
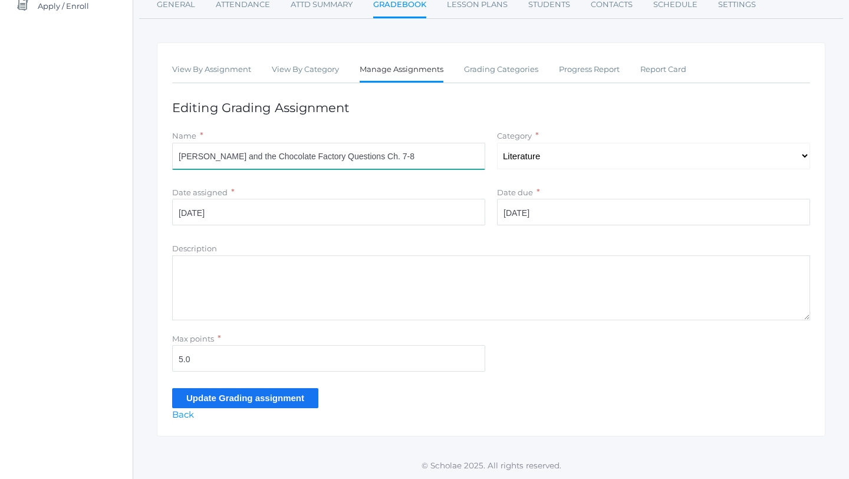
click at [379, 156] on input "[PERSON_NAME] and the Chocolate Factory Questions Ch. 7-8" at bounding box center [328, 156] width 313 height 27
type input "[PERSON_NAME] and the Chocolate Factory Questions Ch. 9-12"
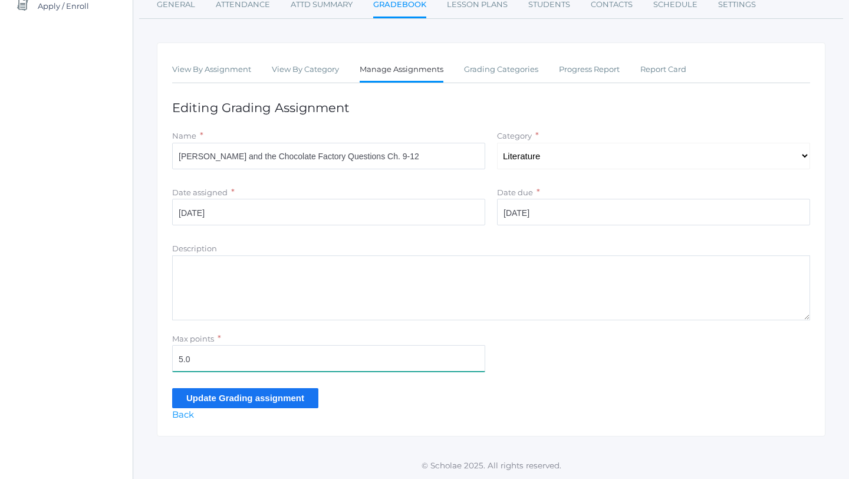
click at [263, 359] on input "5.0" at bounding box center [328, 358] width 313 height 27
type input "5"
type input "7"
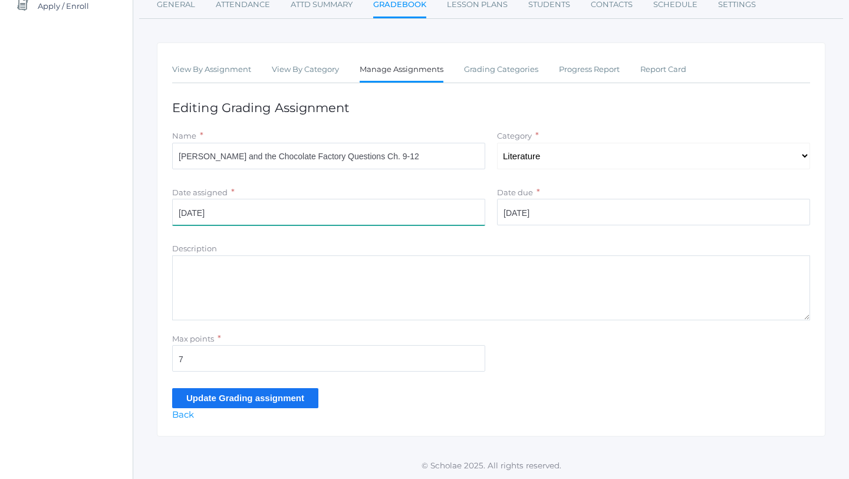
click at [229, 212] on input "[DATE]" at bounding box center [328, 212] width 313 height 27
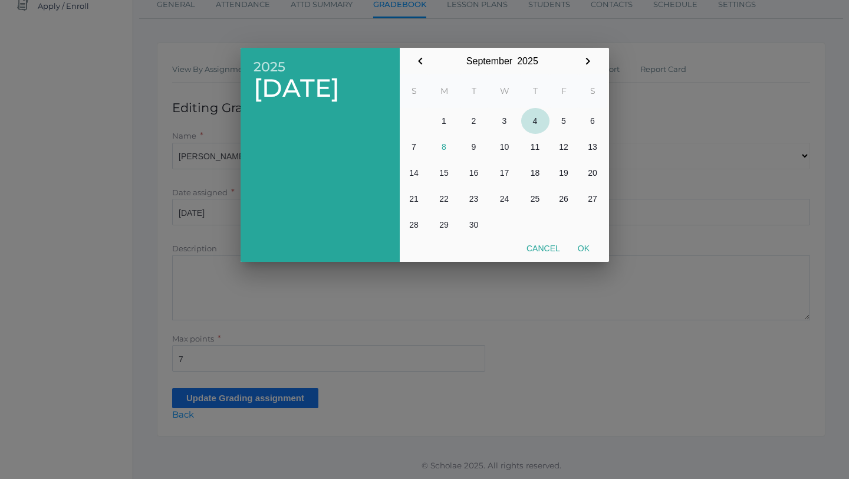
click at [535, 123] on button "4" at bounding box center [535, 121] width 28 height 26
click at [591, 248] on button "Ok" at bounding box center [583, 248] width 29 height 21
type input "[DATE]"
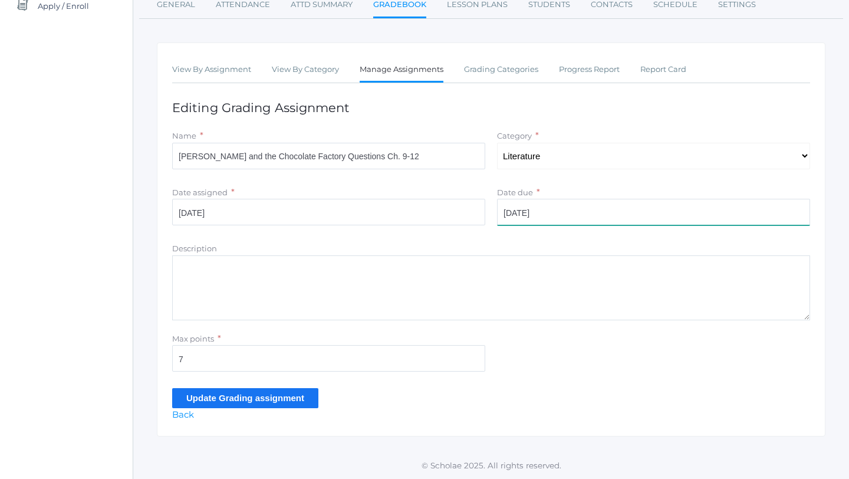
click at [558, 214] on input "[DATE]" at bounding box center [653, 212] width 313 height 27
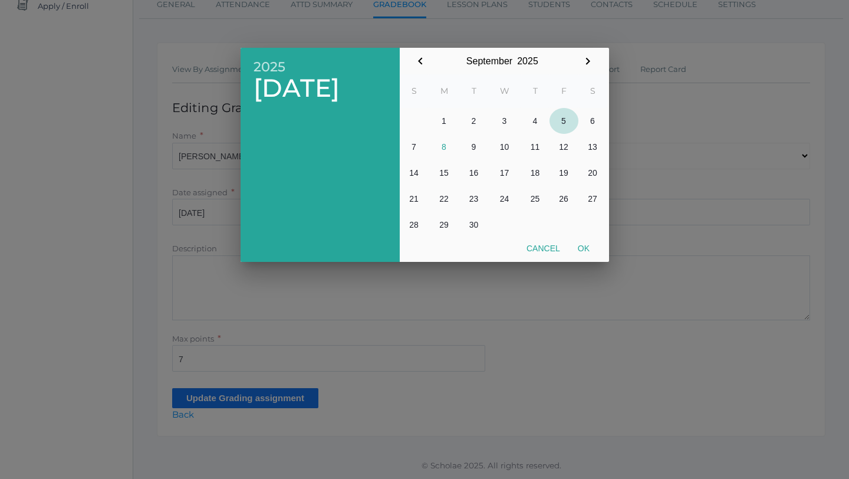
click at [565, 113] on button "5" at bounding box center [563, 121] width 29 height 26
click at [585, 246] on button "Ok" at bounding box center [583, 248] width 29 height 21
type input "[DATE]"
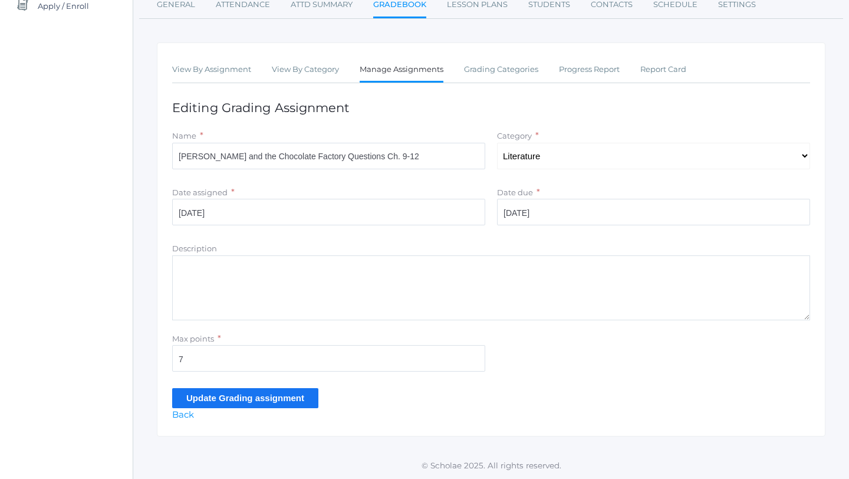
click at [248, 395] on input "Update Grading assignment" at bounding box center [245, 397] width 146 height 19
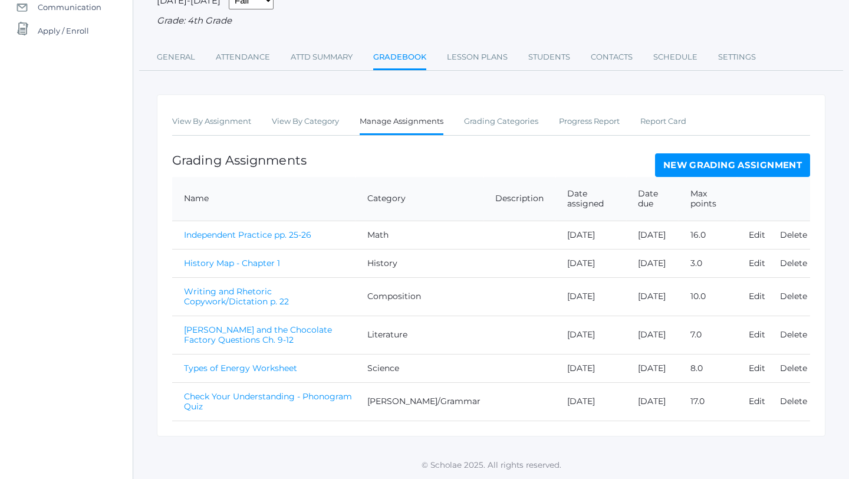
scroll to position [163, 0]
click at [255, 324] on link "[PERSON_NAME] and the Chocolate Factory Questions Ch. 9-12" at bounding box center [258, 334] width 148 height 21
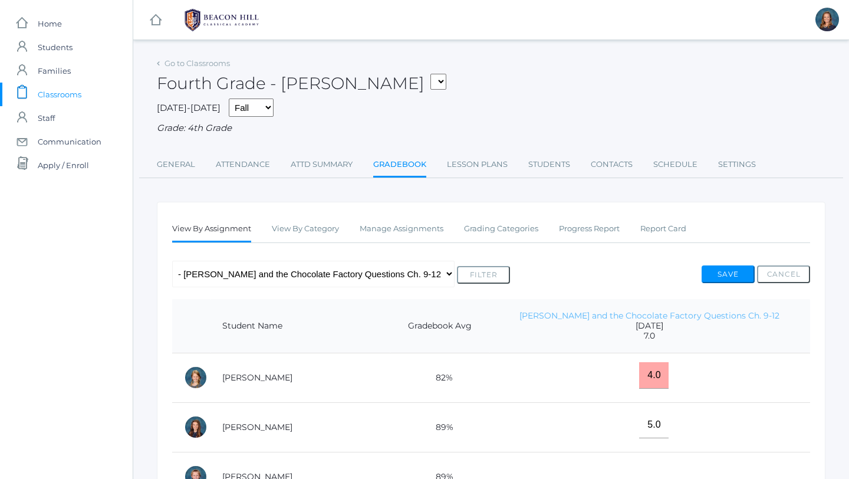
click at [632, 317] on link "[PERSON_NAME] and the Chocolate Factory Questions Ch. 9-12" at bounding box center [649, 315] width 260 height 11
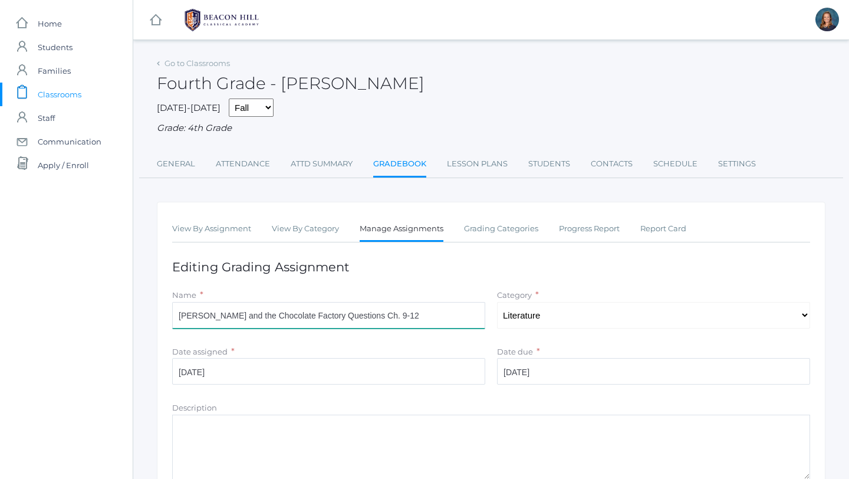
click at [383, 314] on input "[PERSON_NAME] and the Chocolate Factory Questions Ch. 9-12" at bounding box center [328, 315] width 313 height 27
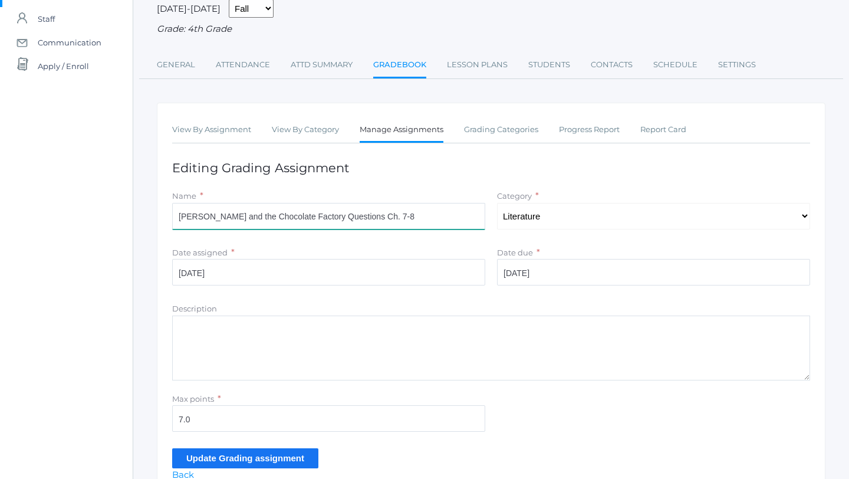
scroll to position [100, 0]
type input "[PERSON_NAME] and the Chocolate Factory Questions Ch. 7-8"
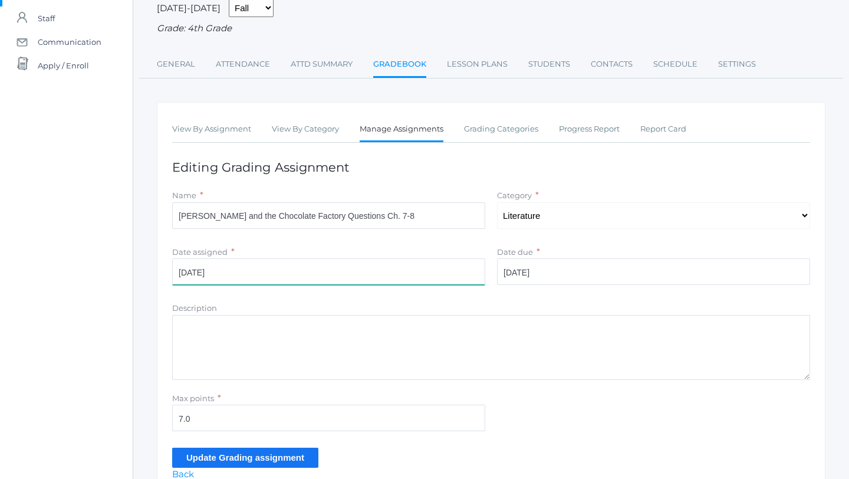
click at [241, 275] on input "[DATE]" at bounding box center [328, 271] width 313 height 27
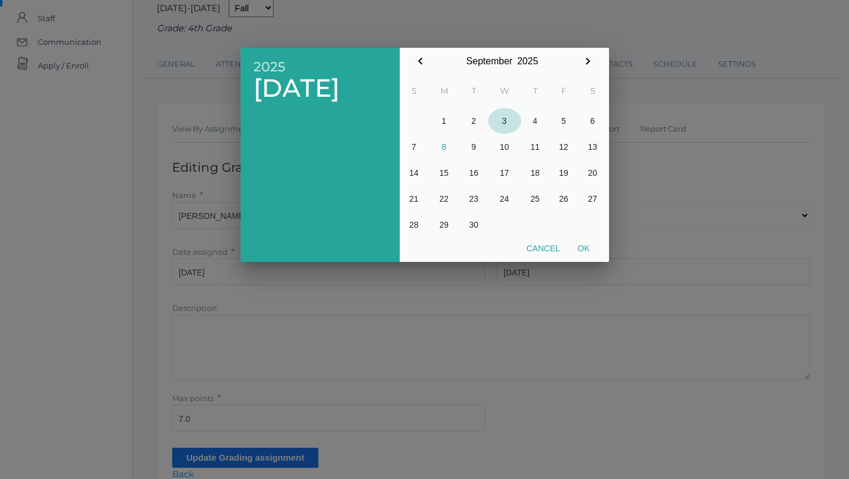
click at [507, 118] on button "3" at bounding box center [504, 121] width 33 height 26
click at [586, 250] on button "Ok" at bounding box center [583, 248] width 29 height 21
type input "[DATE]"
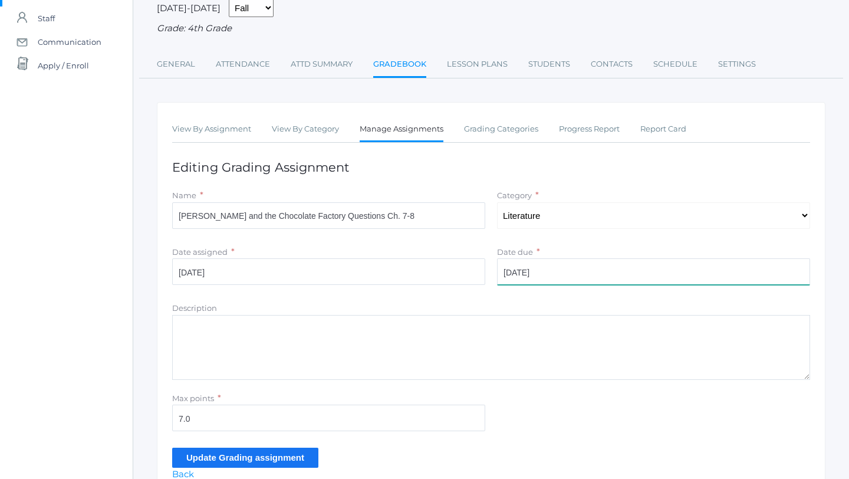
click at [561, 271] on input "[DATE]" at bounding box center [653, 271] width 313 height 27
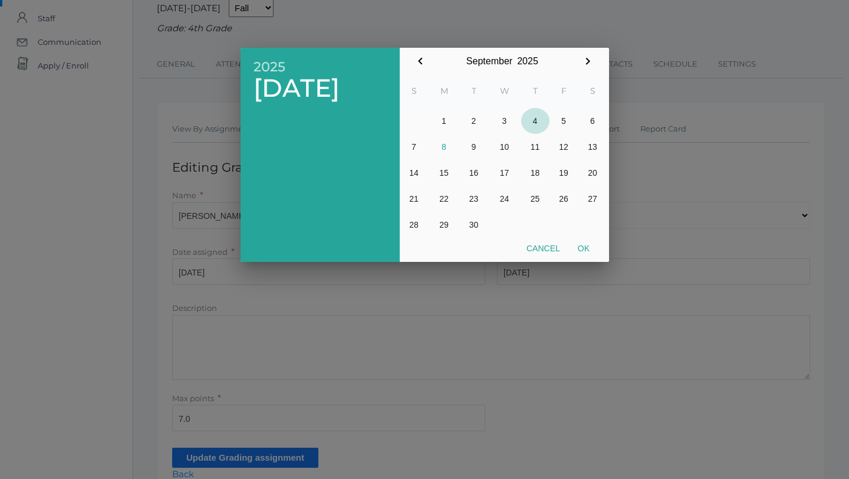
click at [536, 121] on button "4" at bounding box center [535, 121] width 28 height 26
click at [587, 249] on button "Ok" at bounding box center [583, 248] width 29 height 21
type input "[DATE]"
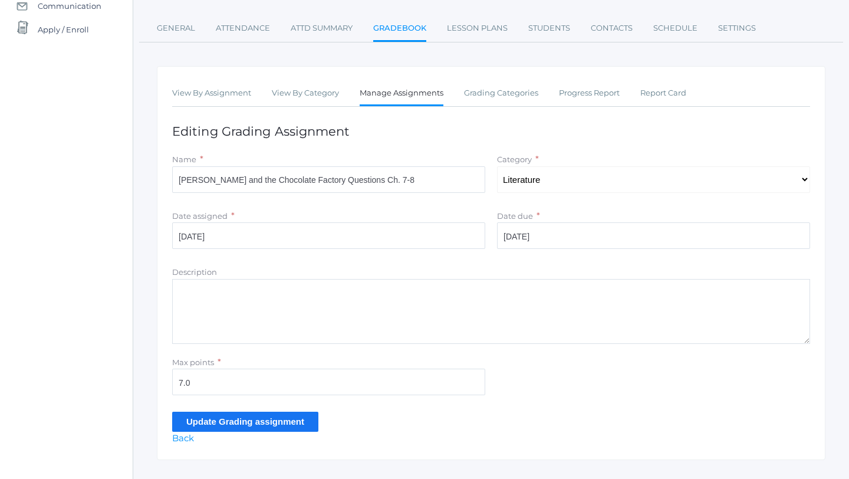
scroll to position [160, 0]
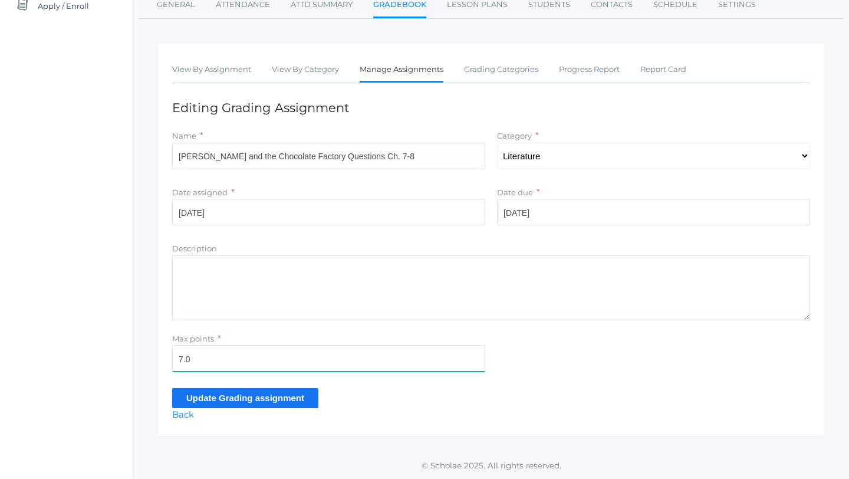
drag, startPoint x: 194, startPoint y: 358, endPoint x: 166, endPoint y: 355, distance: 28.5
click at [166, 355] on div "View By Assignment View By Category Manage Assignments Grading Categories Progr…" at bounding box center [491, 239] width 668 height 394
type input "5"
click at [226, 401] on input "Update Grading assignment" at bounding box center [245, 397] width 146 height 19
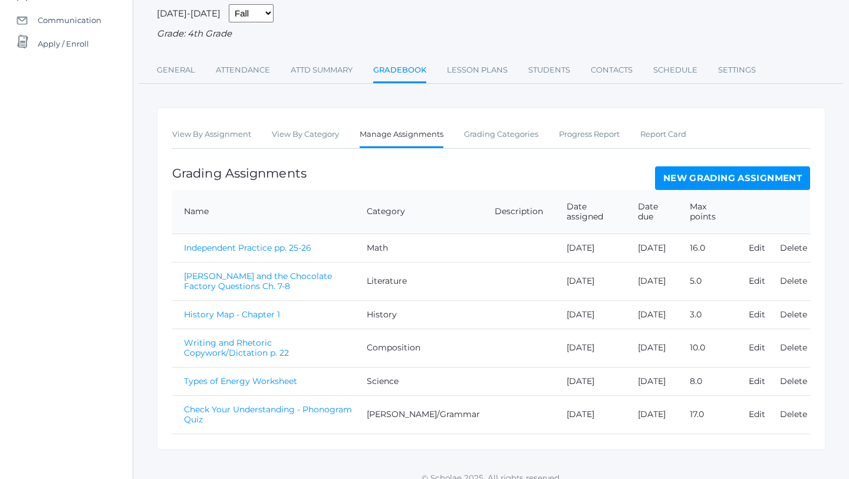
scroll to position [143, 0]
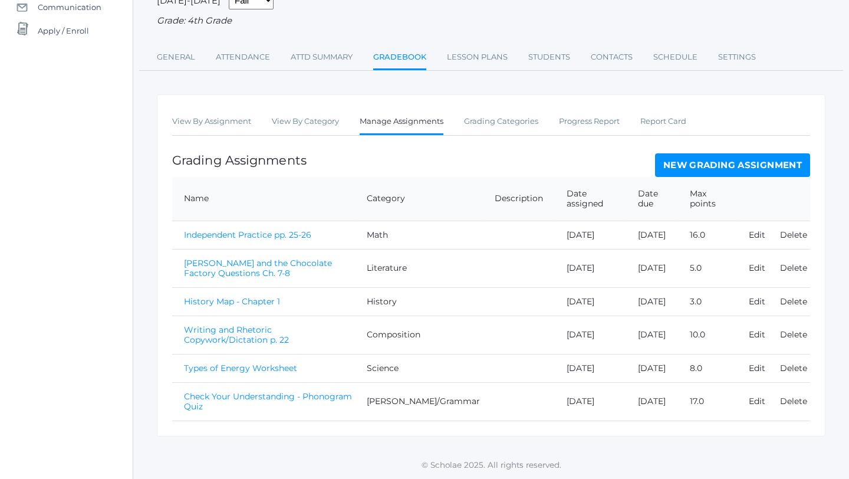
click at [247, 268] on link "[PERSON_NAME] and the Chocolate Factory Questions Ch. 7-8" at bounding box center [258, 268] width 148 height 21
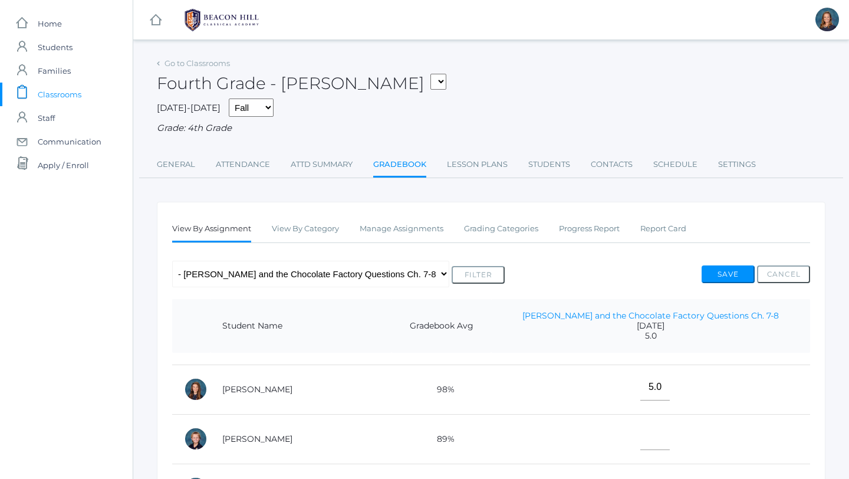
scroll to position [37, 0]
click at [650, 446] on input"] "text" at bounding box center [654, 437] width 29 height 27
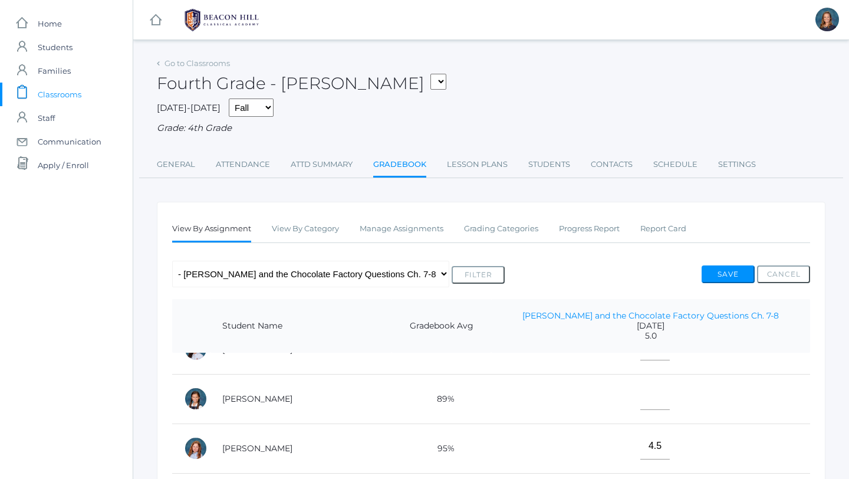
type input"] "4.5"
click at [646, 395] on input"] "text" at bounding box center [654, 396] width 29 height 27
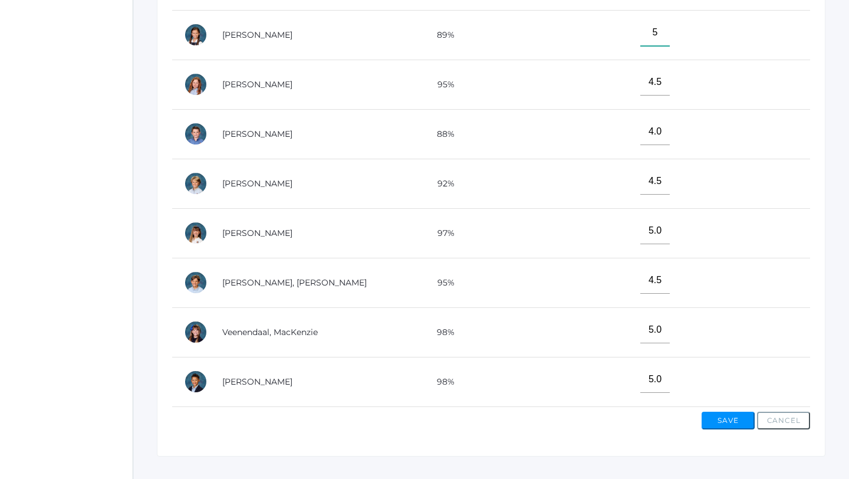
scroll to position [384, 0]
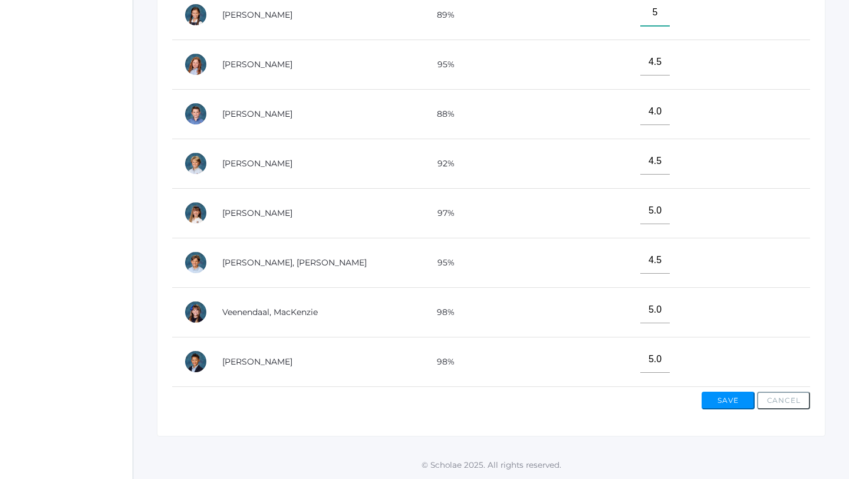
type input"] "5"
click at [725, 403] on button "Save" at bounding box center [727, 400] width 53 height 18
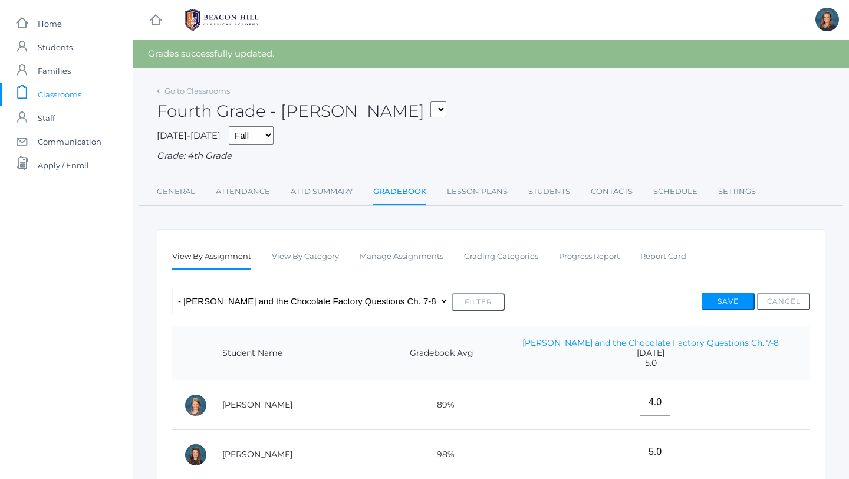
click at [212, 257] on link "View By Assignment" at bounding box center [211, 257] width 79 height 25
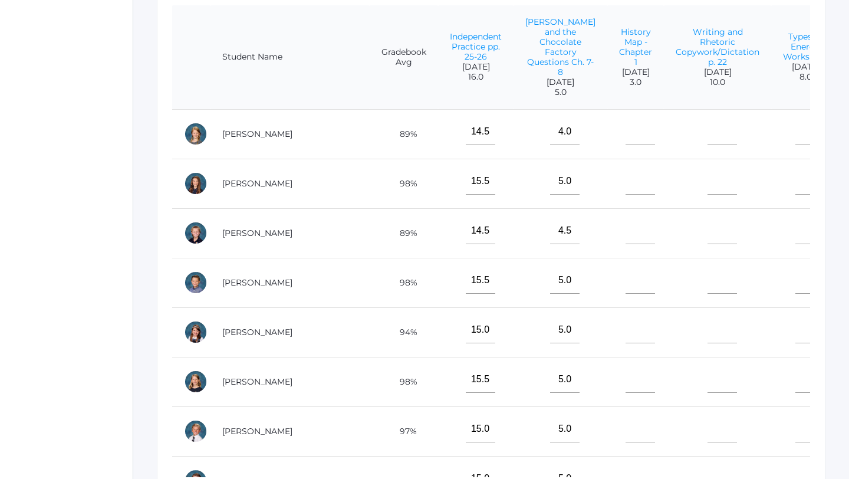
scroll to position [0, 43]
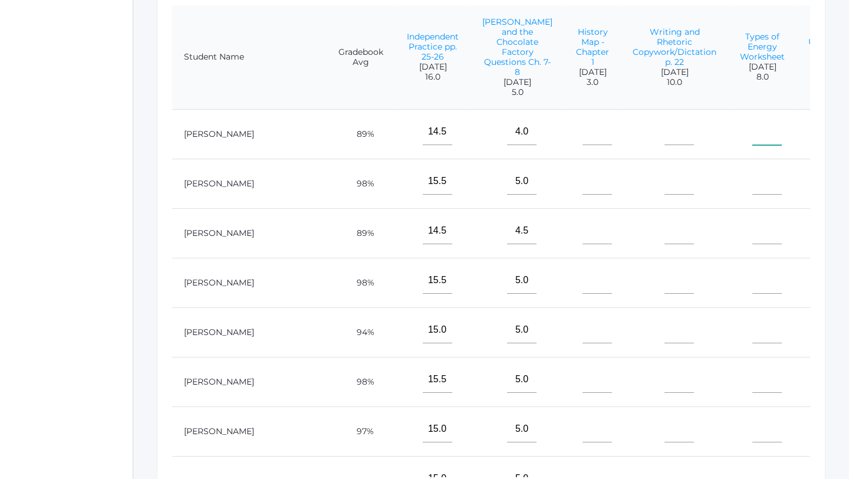
click at [752, 143] on input"] "text" at bounding box center [766, 131] width 29 height 27
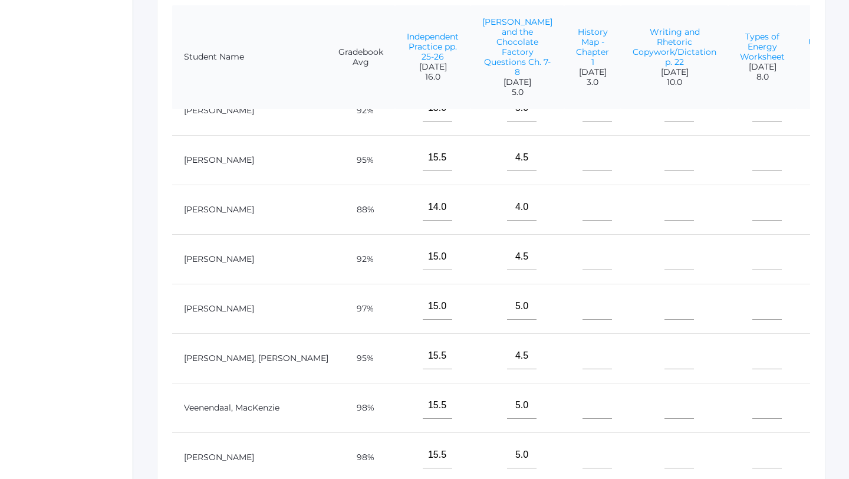
scroll to position [534, 43]
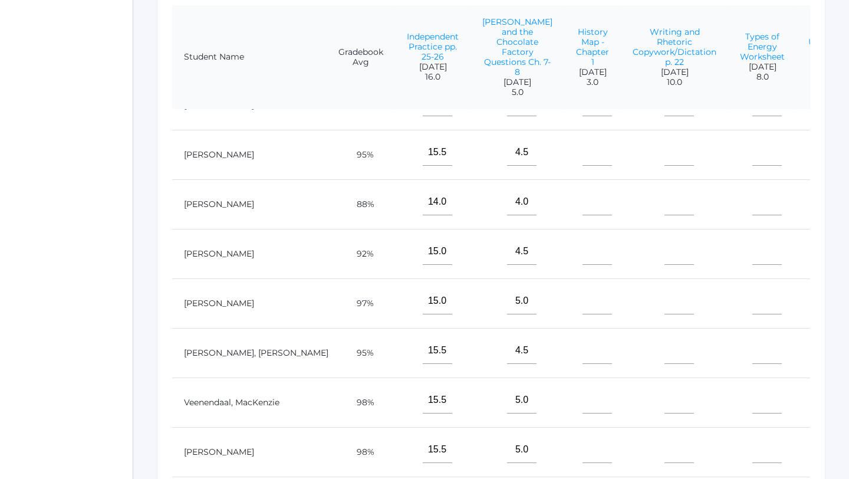
type input"] "8"
click at [752, 401] on input"] "text" at bounding box center [766, 400] width 29 height 27
type input"] "5"
click at [752, 450] on input"] "text" at bounding box center [766, 449] width 29 height 27
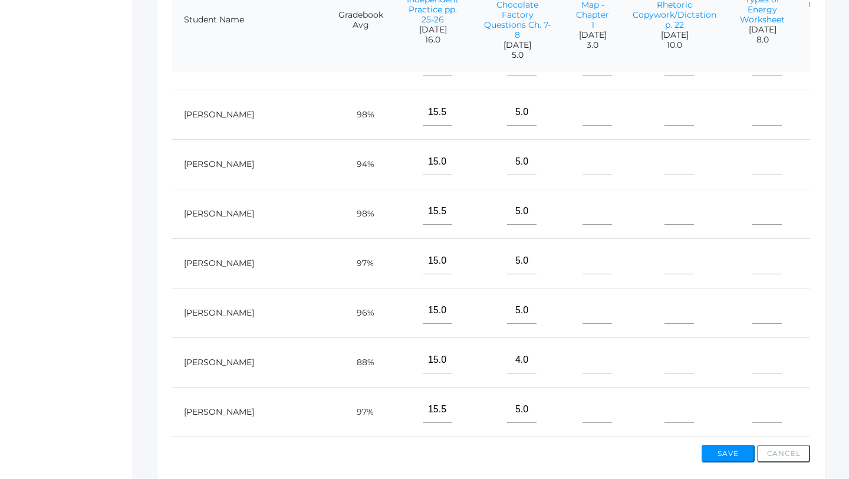
scroll to position [130, 43]
type input"] "7"
click at [752, 170] on input"] "text" at bounding box center [766, 163] width 29 height 27
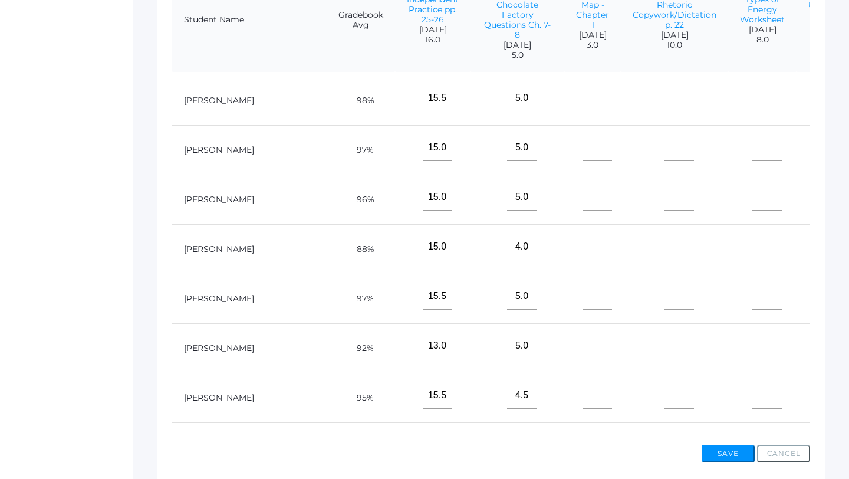
scroll to position [272, 43]
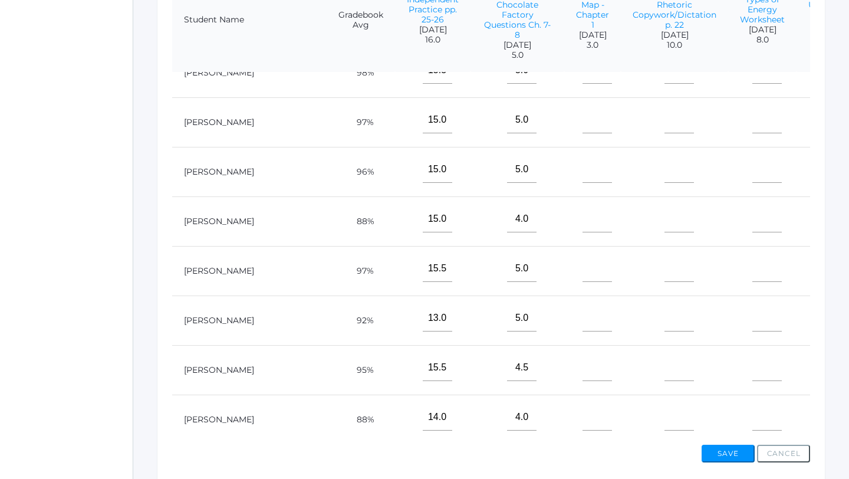
type input"] "4"
click at [752, 375] on input"] "text" at bounding box center [766, 367] width 29 height 27
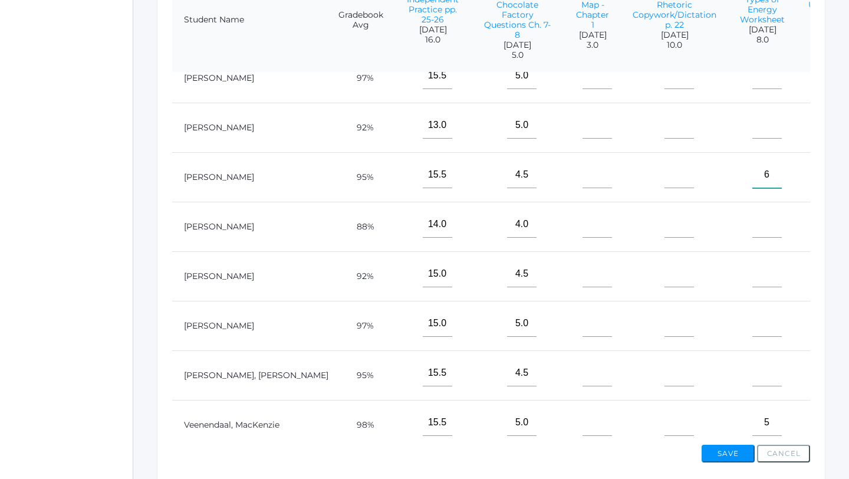
scroll to position [534, 43]
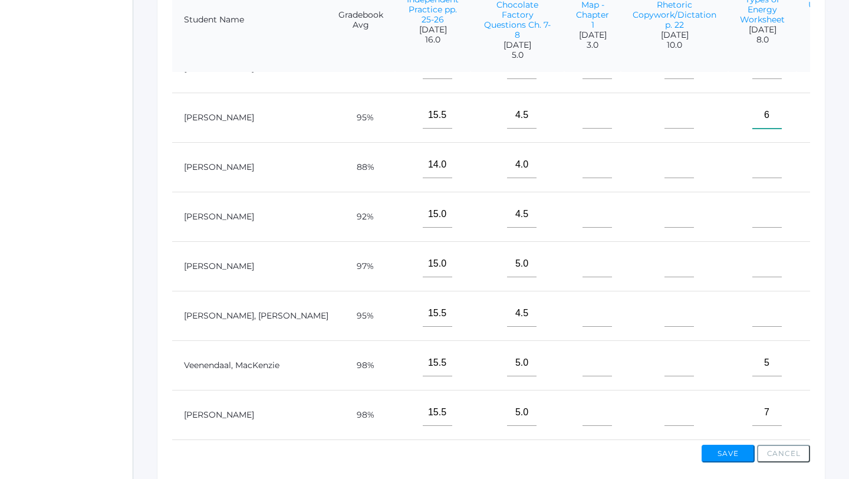
type input"] "6"
click at [752, 273] on input"] "text" at bounding box center [766, 264] width 29 height 27
type input"] "7"
click at [752, 219] on input"] "text" at bounding box center [766, 214] width 29 height 27
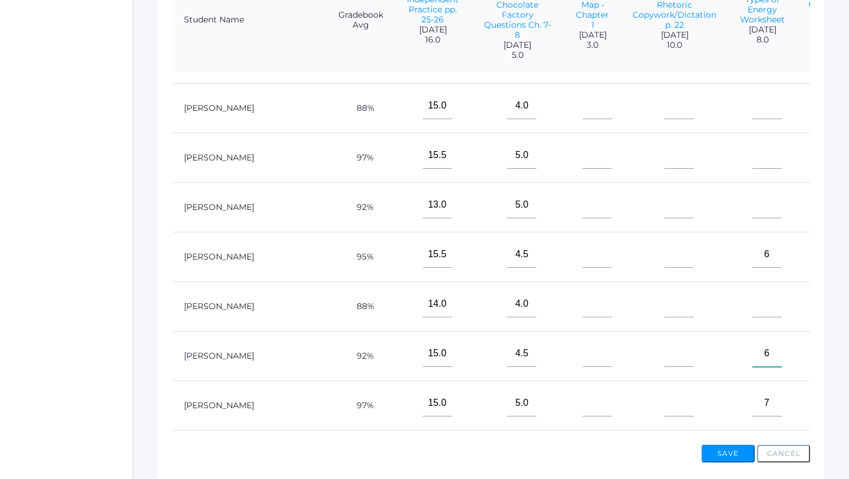
scroll to position [344, 43]
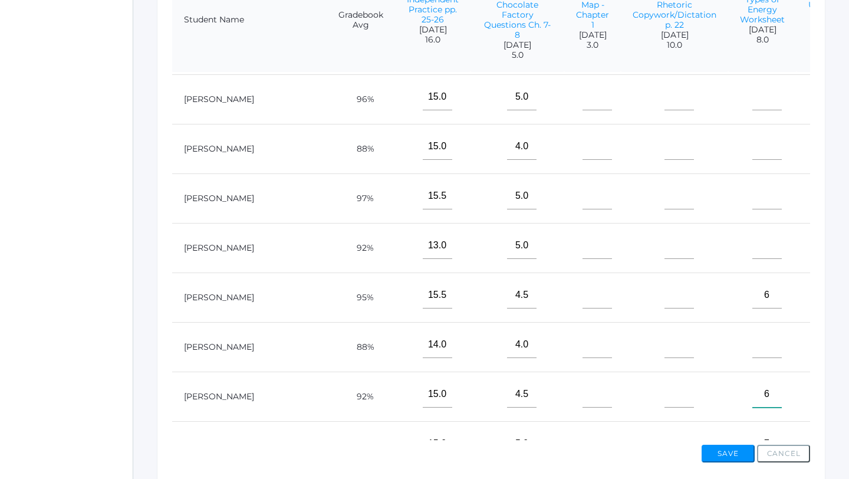
type input"] "6"
click at [752, 157] on input"] "text" at bounding box center [766, 146] width 29 height 27
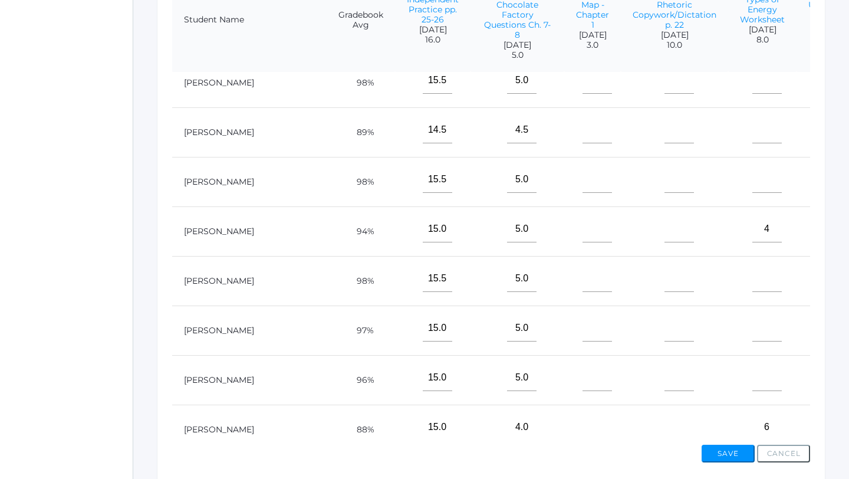
scroll to position [0, 43]
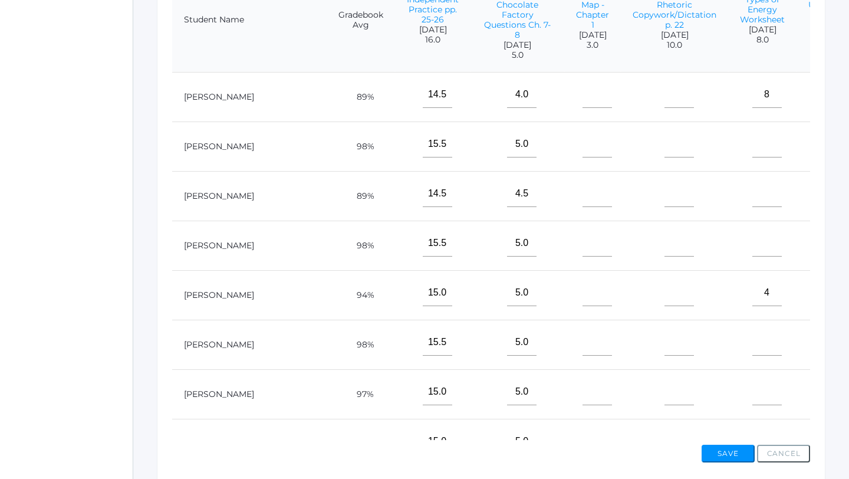
type input"] "6"
click at [752, 207] on input"] "text" at bounding box center [766, 193] width 29 height 27
type input"] "7"
click at [752, 156] on input"] "text" at bounding box center [766, 144] width 29 height 27
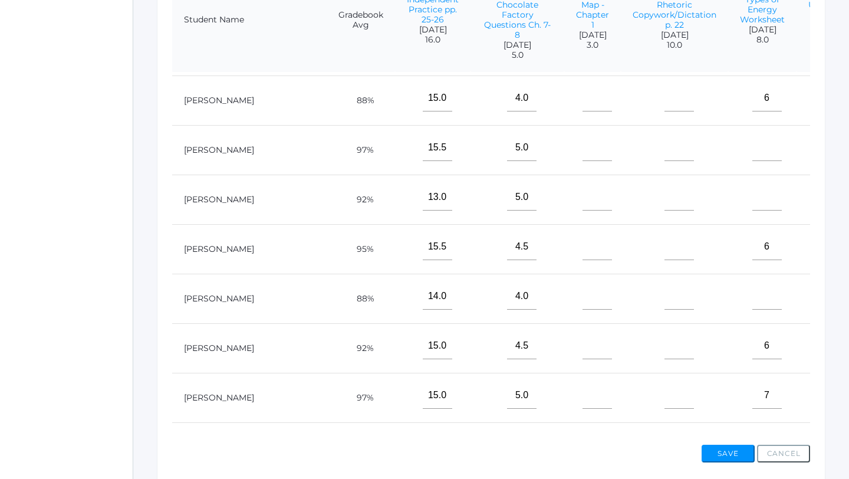
scroll to position [394, 43]
type input"] "6"
click at [752, 308] on input"] "text" at bounding box center [766, 295] width 29 height 27
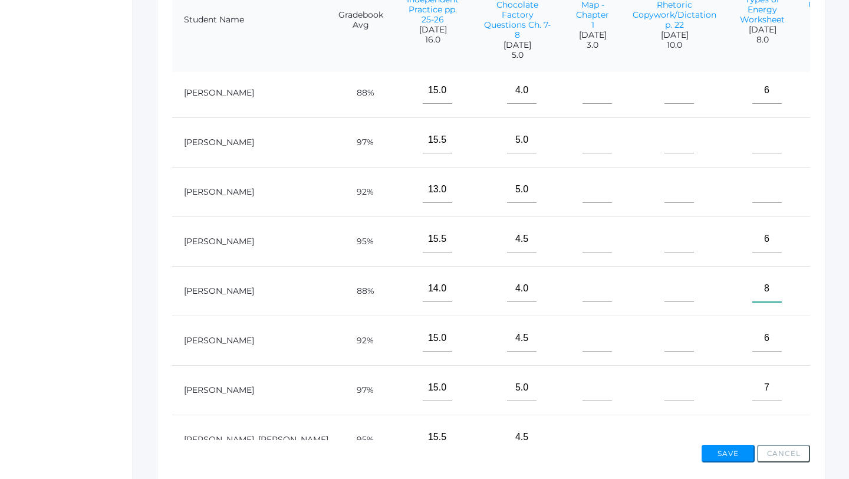
scroll to position [397, 43]
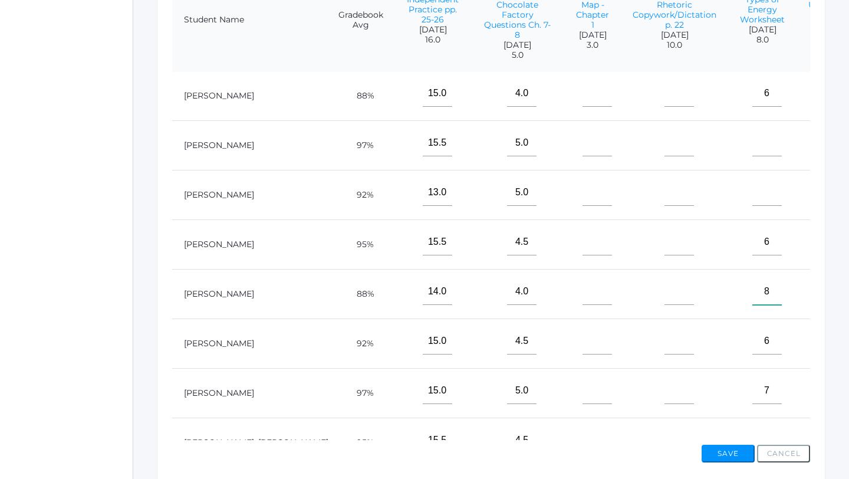
type input"] "8"
click at [752, 200] on input"] "text" at bounding box center [766, 192] width 29 height 27
type input"] "7"
click at [752, 156] on input"] "text" at bounding box center [766, 143] width 29 height 27
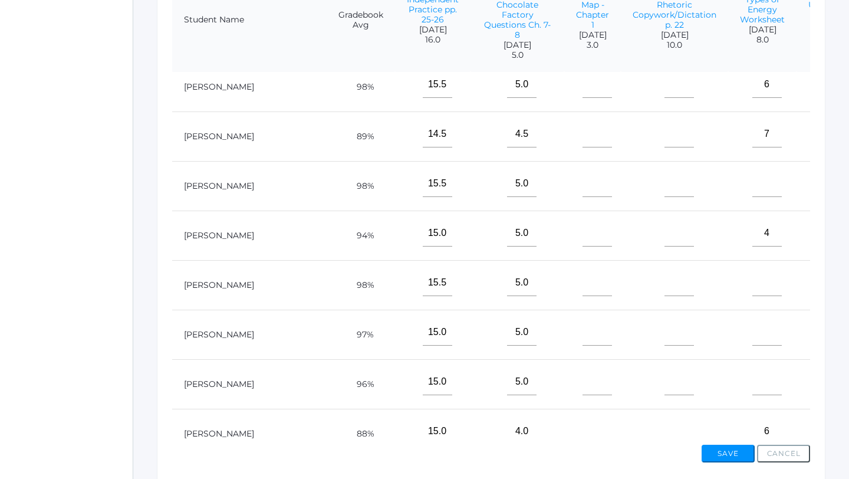
scroll to position [57, 43]
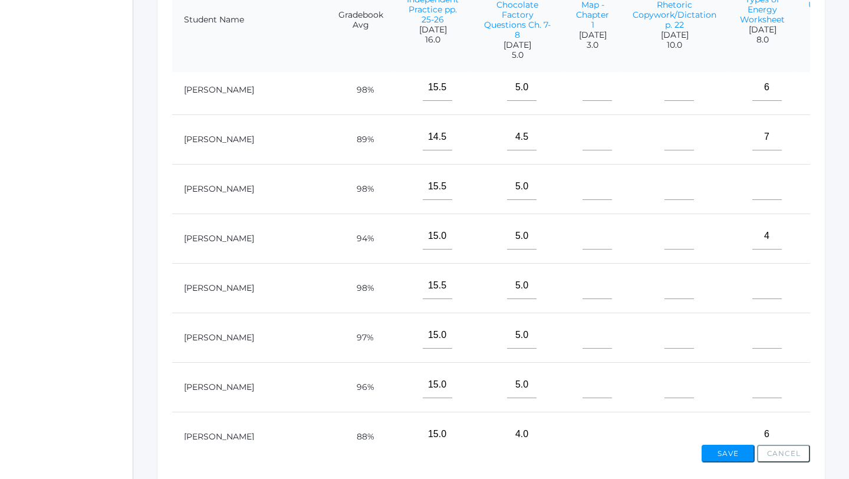
type input"] "8"
click at [752, 200] on input"] "text" at bounding box center [766, 186] width 29 height 27
type input"] "7"
click at [752, 298] on input"] "text" at bounding box center [766, 285] width 29 height 27
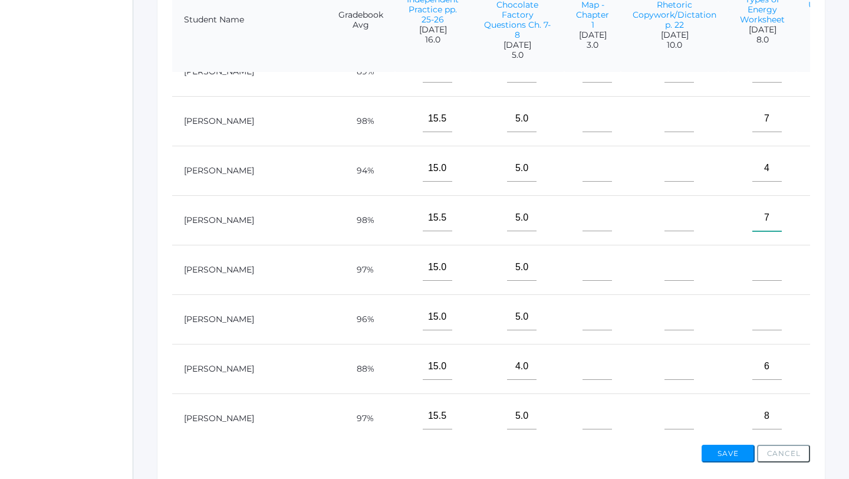
scroll to position [126, 43]
type input"] "7"
click at [752, 328] on input"] "text" at bounding box center [766, 315] width 29 height 27
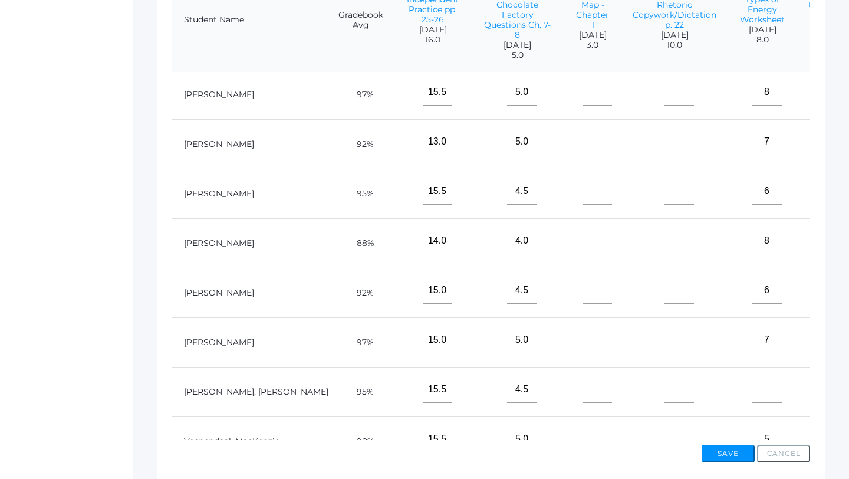
scroll to position [534, 43]
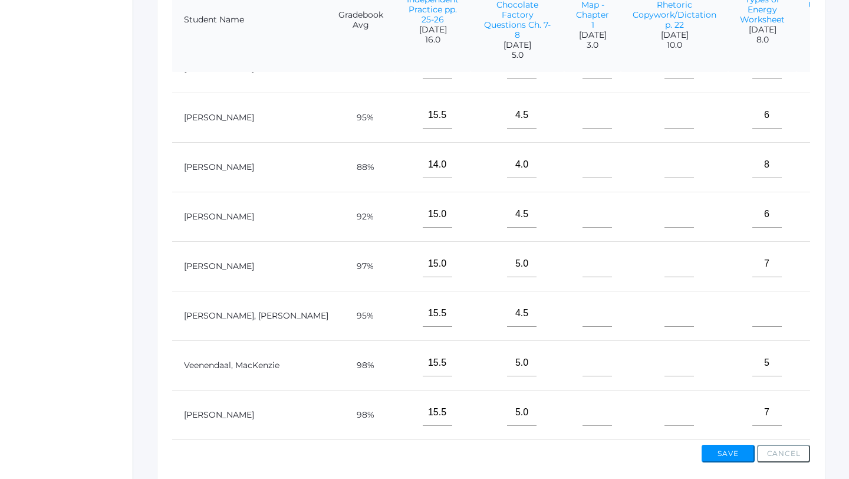
type input"] "7"
click at [752, 314] on input"] "text" at bounding box center [766, 313] width 29 height 27
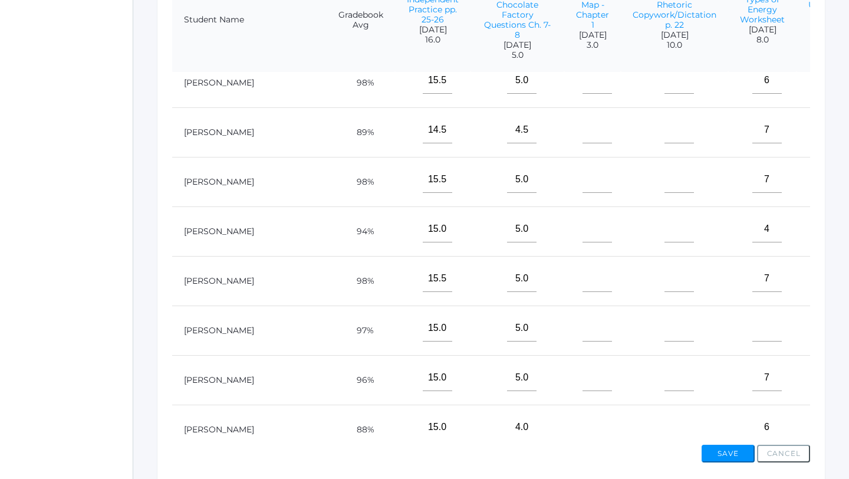
scroll to position [0, 43]
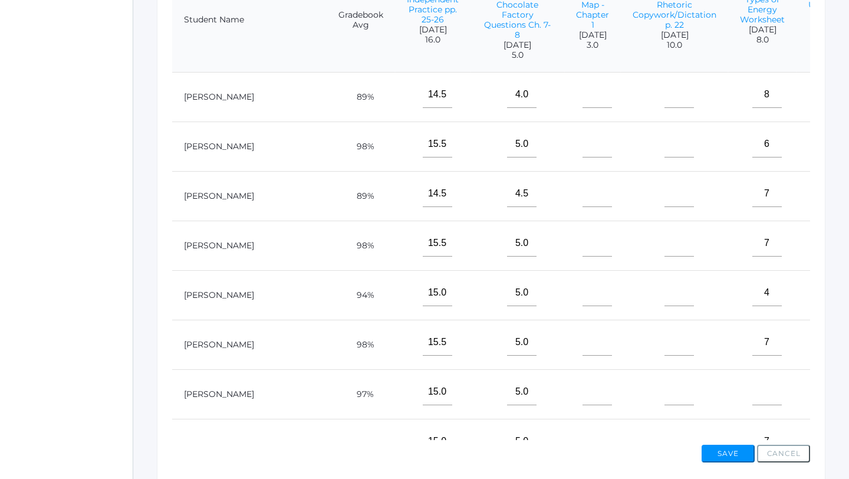
type input"] "6"
click at [716, 457] on button "Save" at bounding box center [727, 453] width 53 height 18
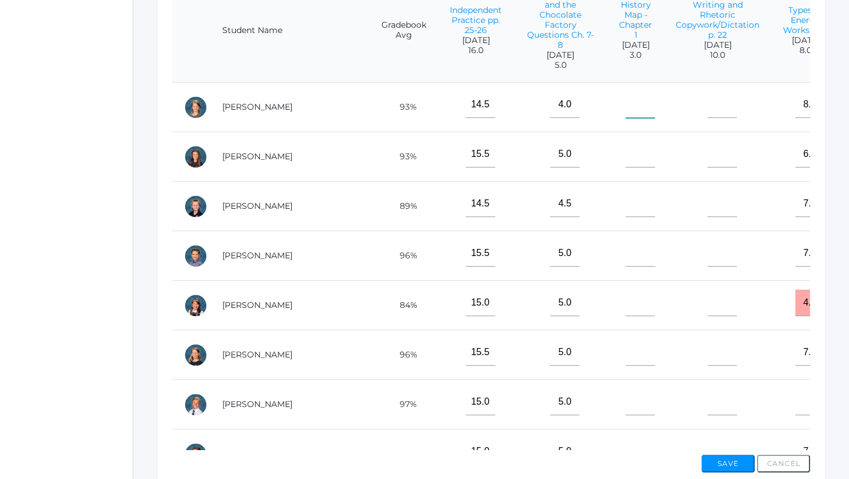
click at [625, 114] on input"] "text" at bounding box center [639, 104] width 29 height 27
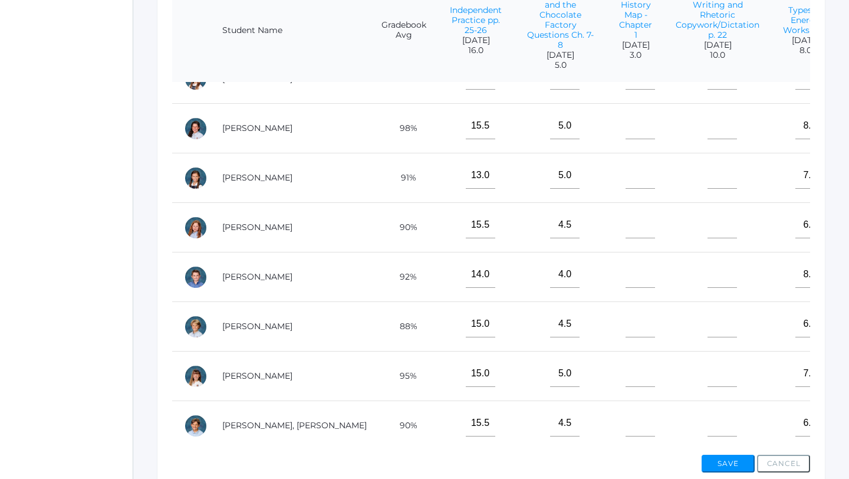
scroll to position [534, 0]
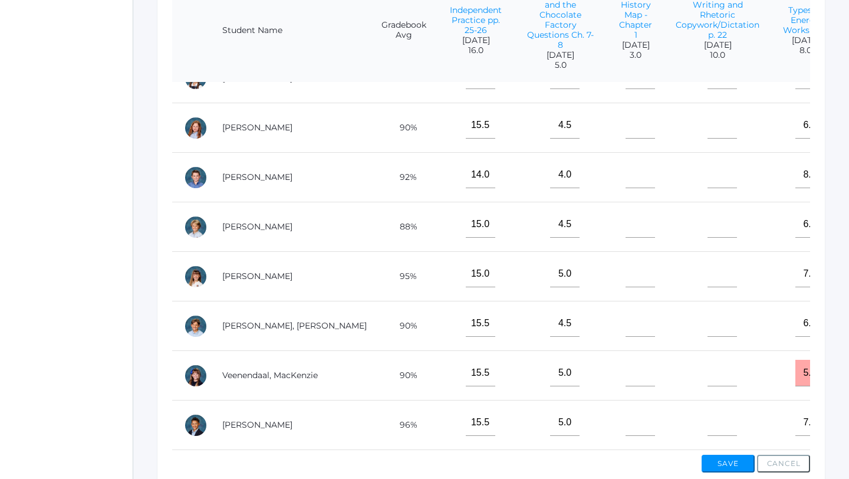
type input"] "3"
click at [625, 324] on input"] "text" at bounding box center [639, 323] width 29 height 27
type input"] "3"
click at [625, 285] on input"] "text" at bounding box center [639, 274] width 29 height 27
type input"] "2.5"
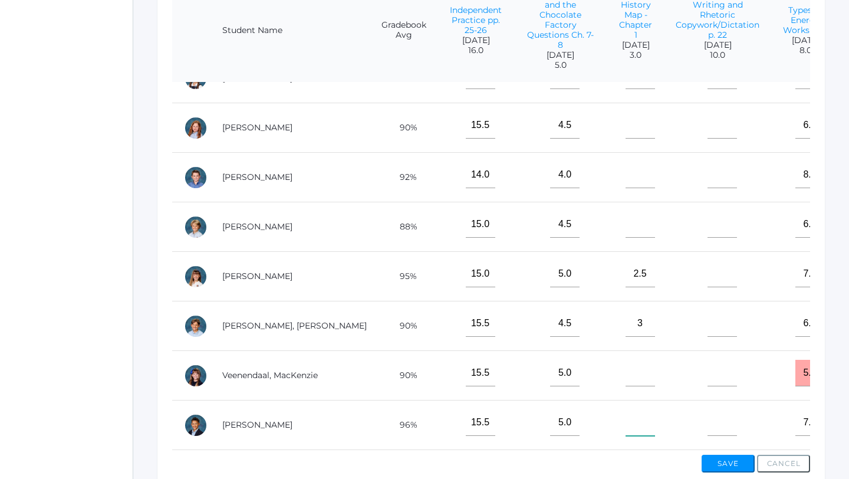
click at [625, 431] on input"] "text" at bounding box center [639, 422] width 29 height 27
type input"] "2.5"
click at [625, 228] on input"] "text" at bounding box center [639, 224] width 29 height 27
type input"] "3"
click at [625, 182] on input"] "text" at bounding box center [639, 175] width 29 height 27
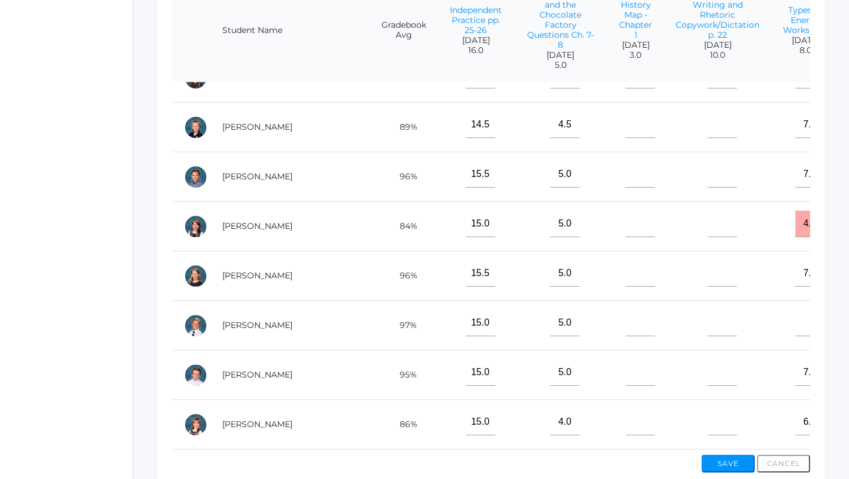
scroll to position [78, 0]
type input"] "3"
click at [625, 129] on input"] "text" at bounding box center [639, 126] width 29 height 27
type input"] "3"
click at [625, 285] on input"] "text" at bounding box center [639, 274] width 29 height 27
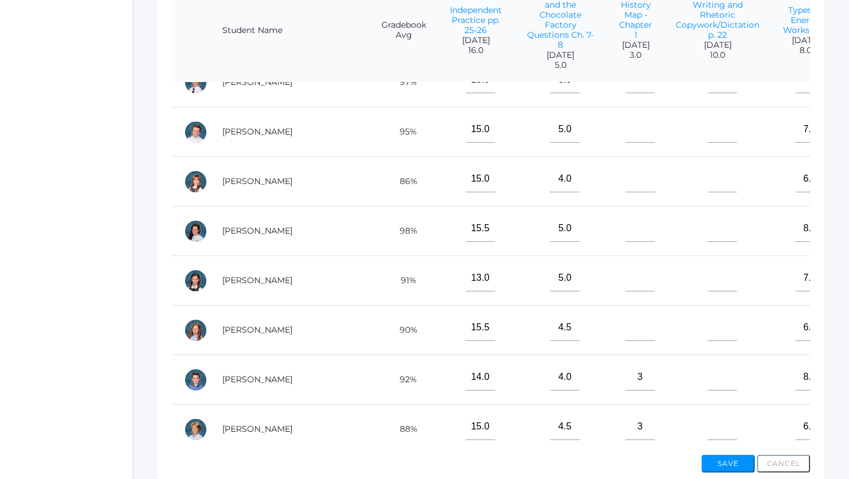
scroll to position [323, 0]
type input"] "3"
click at [625, 290] on input"] "text" at bounding box center [639, 276] width 29 height 27
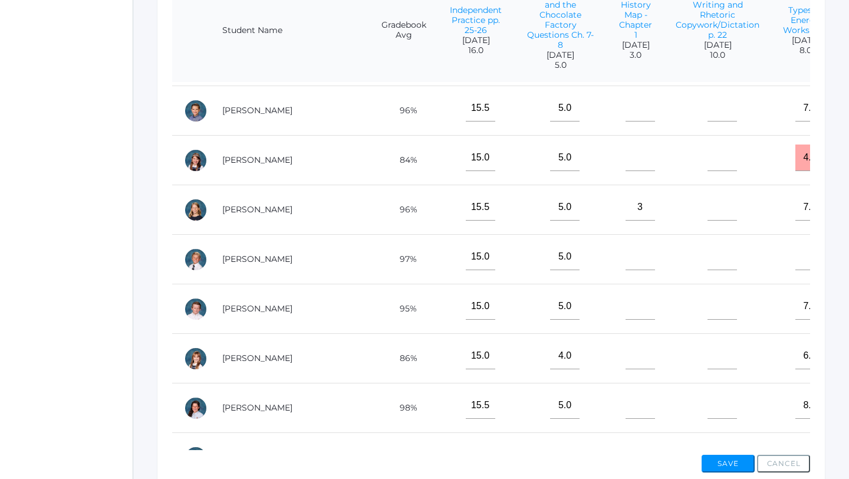
scroll to position [146, 0]
type input"] "3"
click at [625, 164] on input"] "text" at bounding box center [639, 156] width 29 height 27
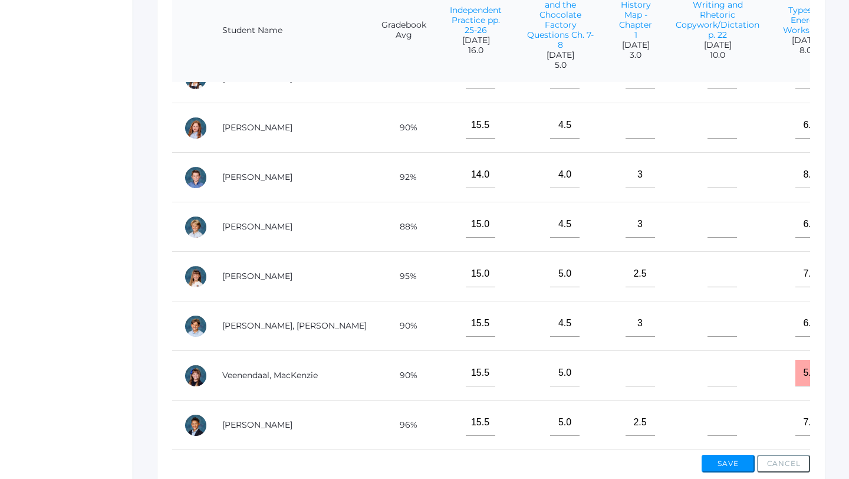
type input"] "3"
click at [625, 378] on input"] "text" at bounding box center [639, 373] width 29 height 27
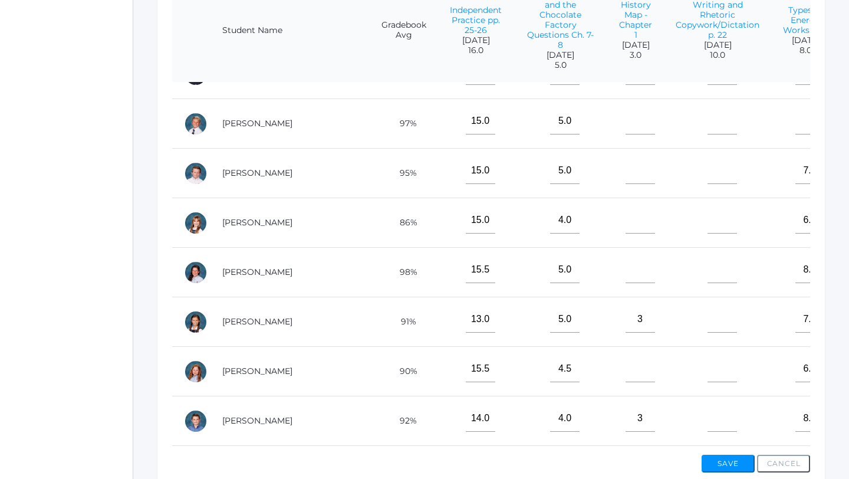
scroll to position [275, 0]
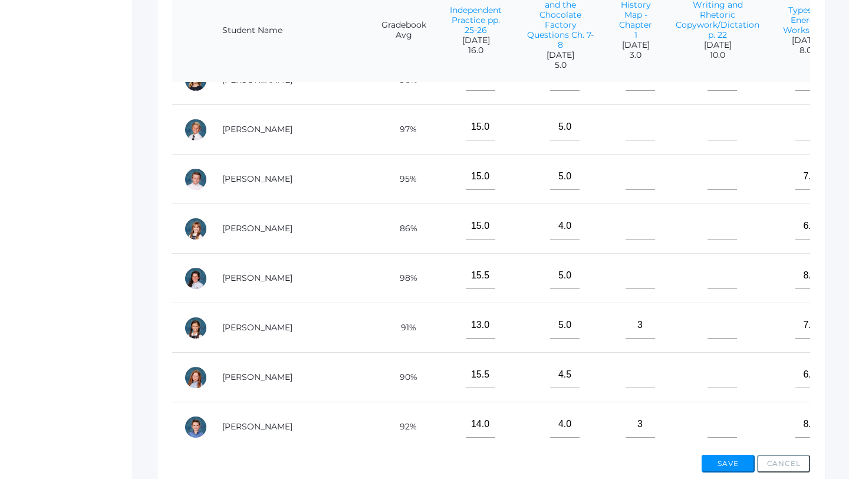
type input"] "3"
click at [625, 231] on input"] "text" at bounding box center [639, 226] width 29 height 27
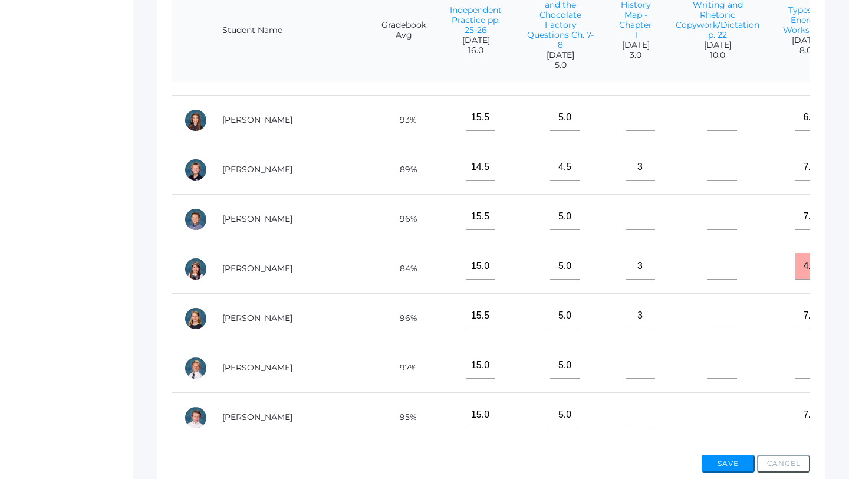
scroll to position [36, 0]
type input"] "3"
click at [625, 230] on input"] "text" at bounding box center [639, 217] width 29 height 27
type input"] "3"
click at [625, 424] on input"] "text" at bounding box center [639, 415] width 29 height 27
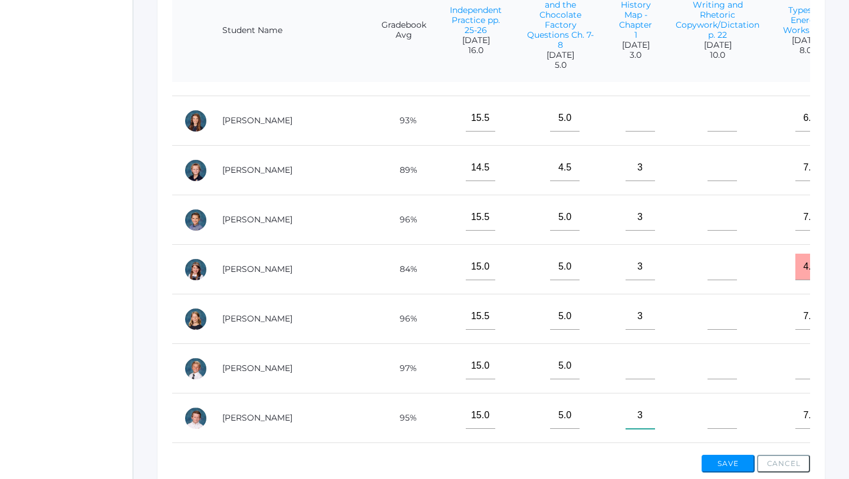
scroll to position [0, 0]
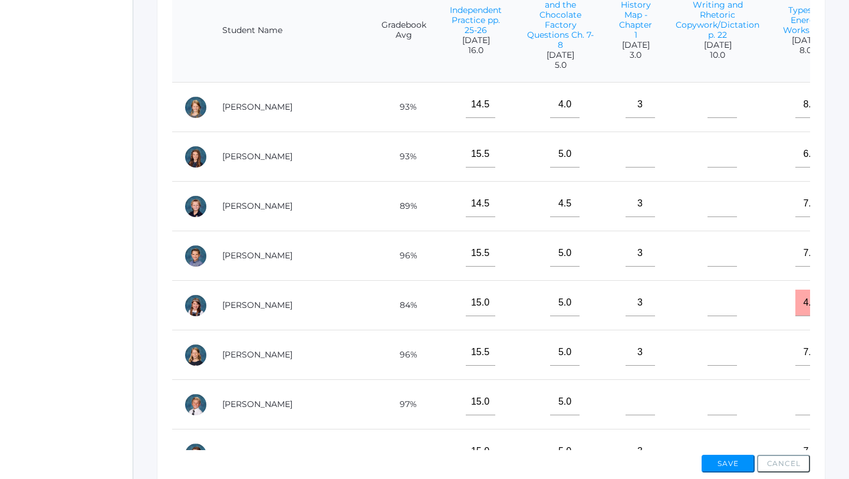
type input"] "3"
click at [625, 162] on input"] "text" at bounding box center [639, 154] width 29 height 27
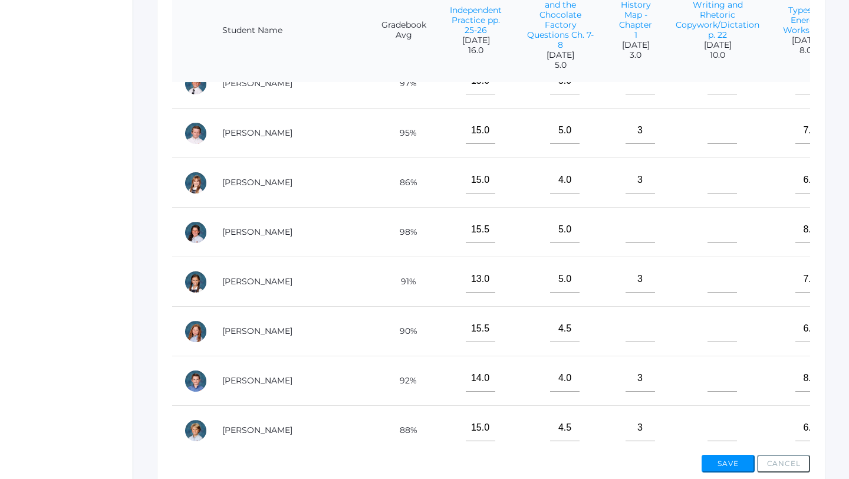
scroll to position [322, 0]
type input"] "3"
click at [625, 328] on input"] "text" at bounding box center [639, 327] width 29 height 27
type input"] "3"
click at [625, 242] on input"] "text" at bounding box center [639, 228] width 29 height 27
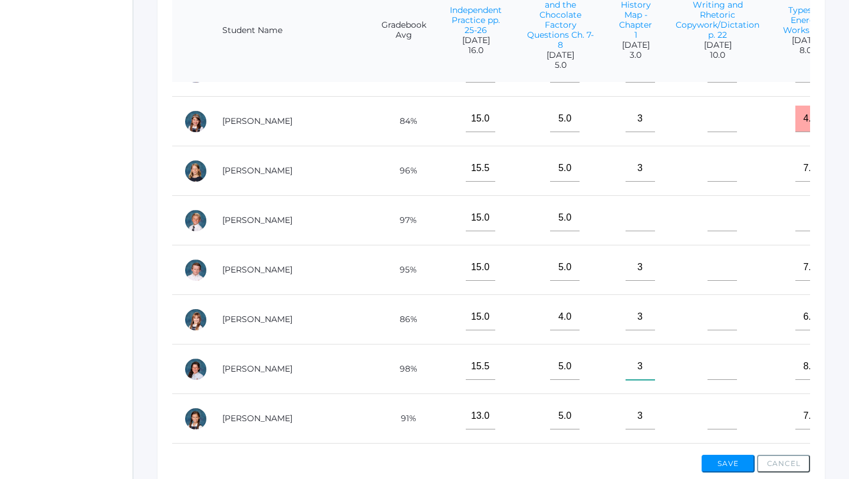
scroll to position [173, 0]
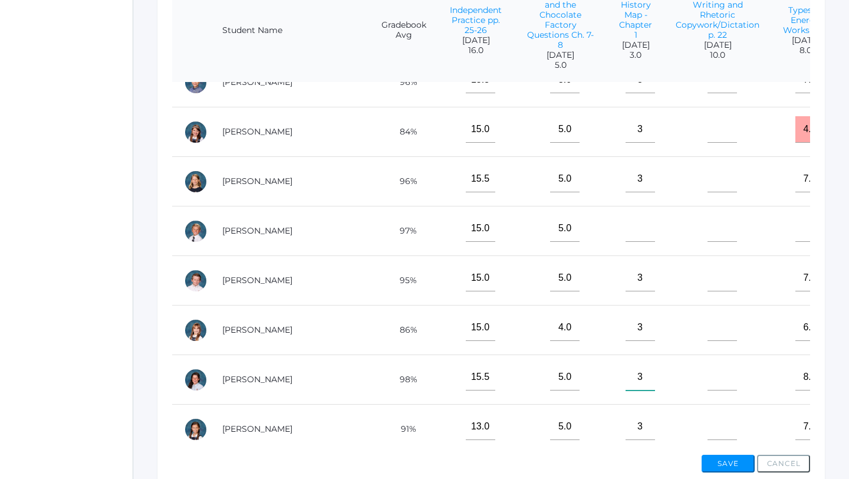
type input"] "3"
click at [625, 242] on input"] "text" at bounding box center [639, 228] width 29 height 27
type input"] "3"
click at [742, 468] on button "Save" at bounding box center [727, 463] width 53 height 18
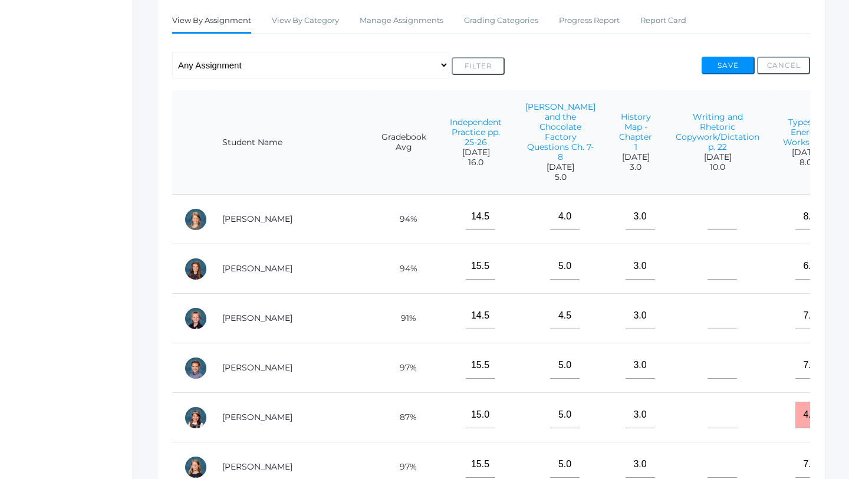
scroll to position [242, 0]
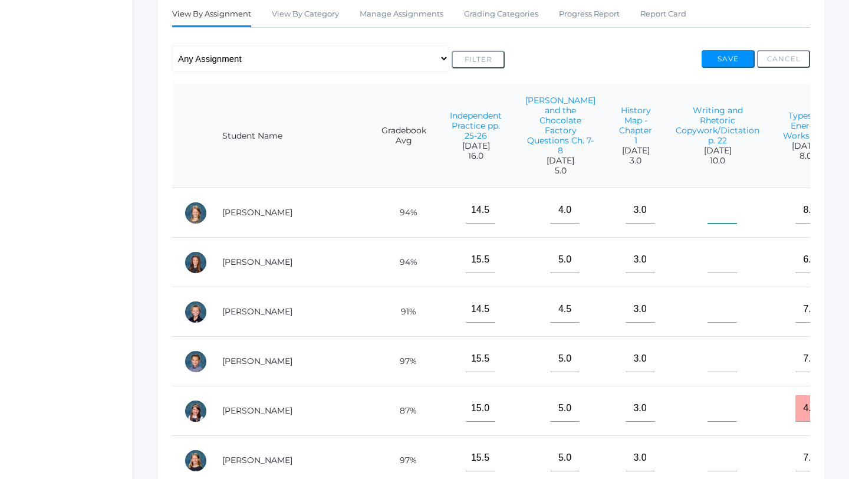
click at [707, 223] on input"] "text" at bounding box center [721, 210] width 29 height 27
type input"] "9.5"
click at [707, 273] on input"] "text" at bounding box center [721, 259] width 29 height 27
type input"] "10"
click at [707, 317] on input"] "text" at bounding box center [721, 309] width 29 height 27
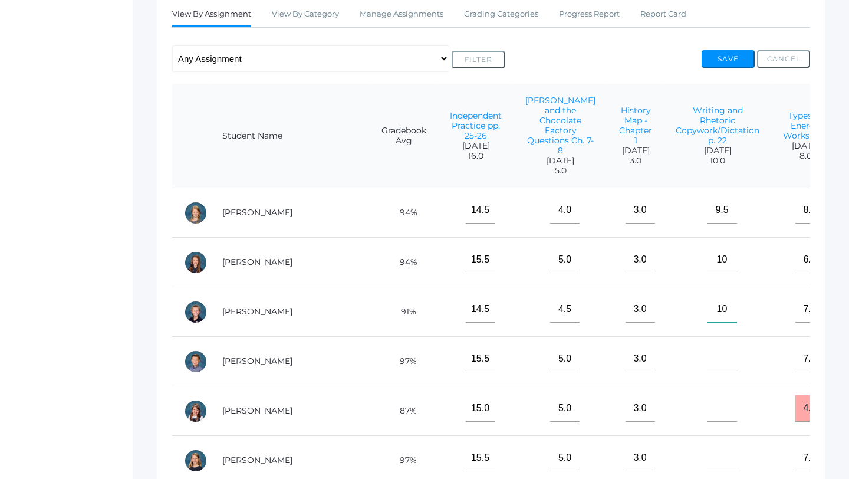
type input"] "10"
click at [707, 365] on input"] "text" at bounding box center [721, 358] width 29 height 27
type input"] "10"
click at [707, 421] on input"] "text" at bounding box center [721, 408] width 29 height 27
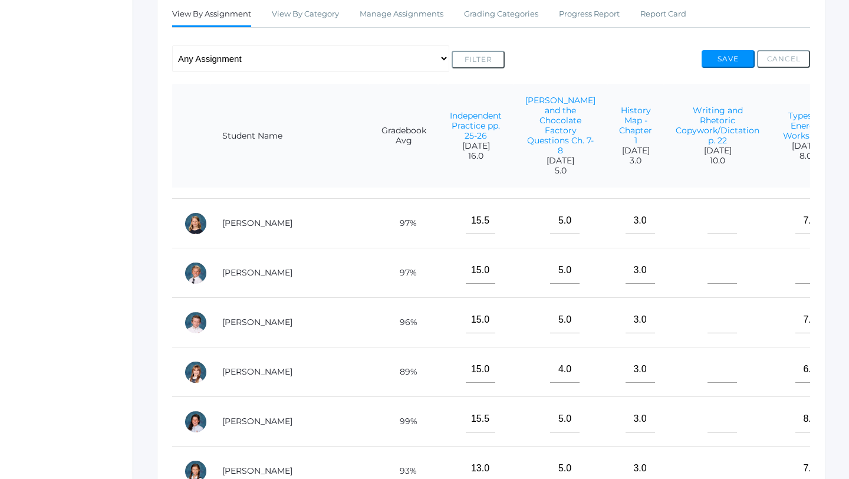
scroll to position [244, 0]
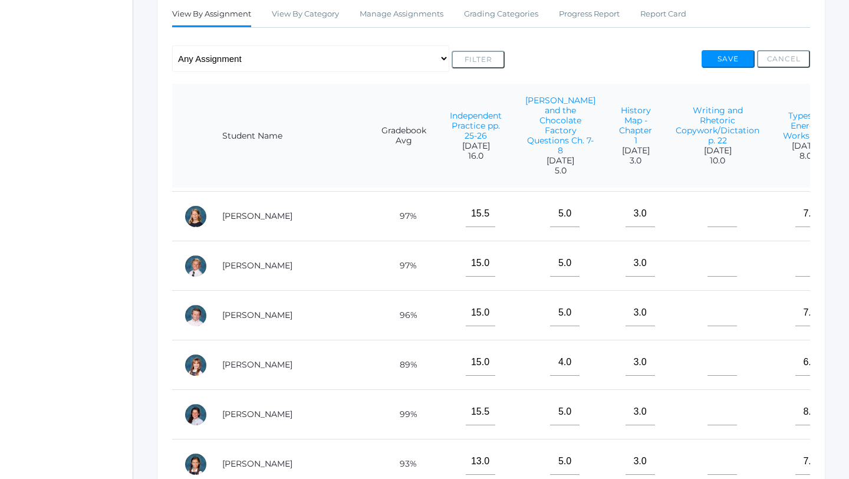
type input"] "9.5"
click at [707, 226] on input"] "text" at bounding box center [721, 213] width 29 height 27
type input"] "10"
click at [707, 321] on input"] "text" at bounding box center [721, 312] width 29 height 27
type input"] "10"
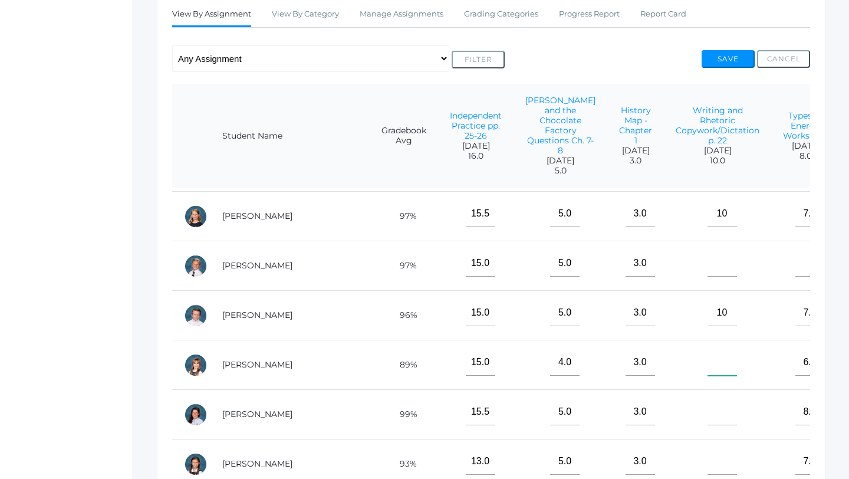
click at [707, 375] on input"] "text" at bounding box center [721, 362] width 29 height 27
type input"] "9"
click at [707, 425] on input"] "text" at bounding box center [721, 411] width 29 height 27
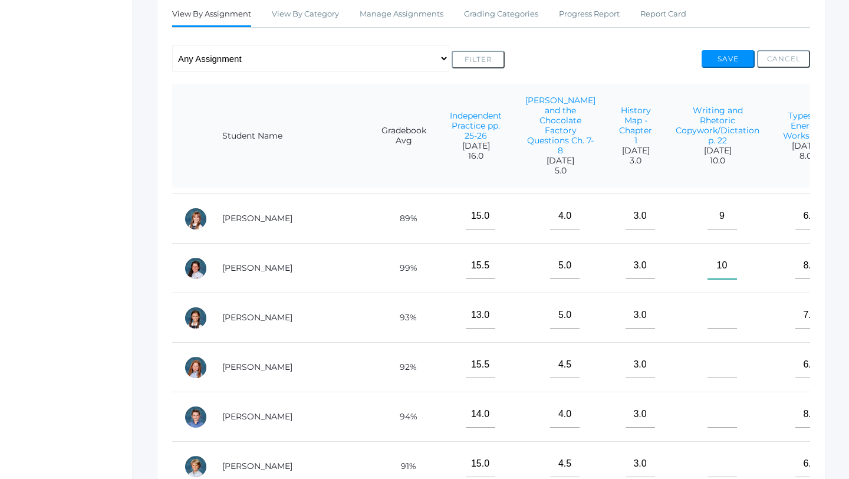
scroll to position [391, 0]
type input"] "10"
click at [707, 326] on input"] "text" at bounding box center [721, 314] width 29 height 27
type input"] "9"
click at [707, 369] on input"] "text" at bounding box center [721, 364] width 29 height 27
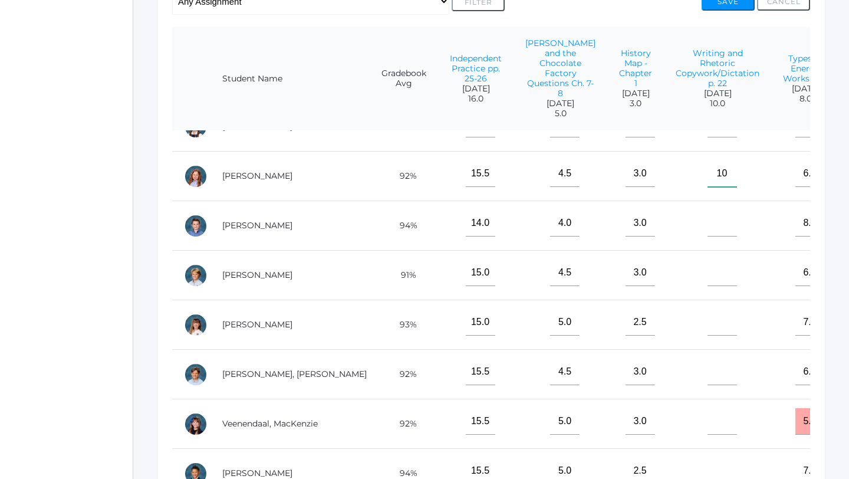
scroll to position [301, 0]
type input"] "10"
click at [707, 214] on input"] "text" at bounding box center [721, 222] width 29 height 27
type input"] "9"
click at [707, 271] on input"] "text" at bounding box center [721, 271] width 29 height 27
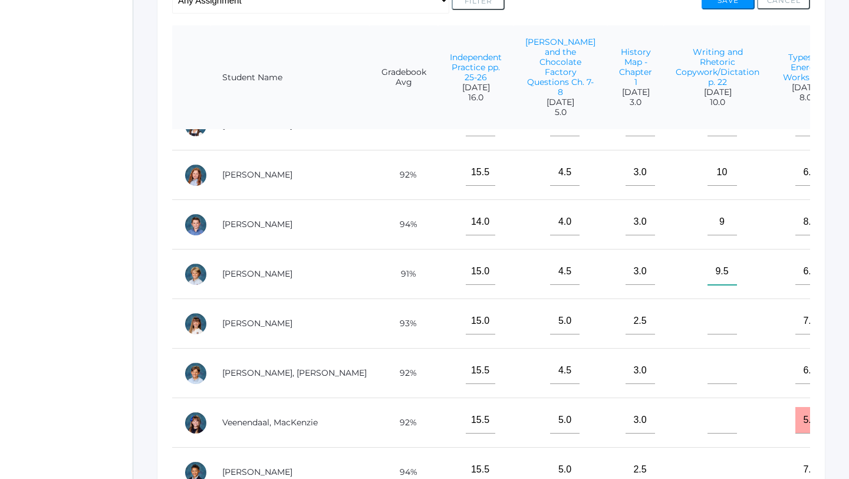
type input"] "9.5"
click at [707, 325] on input"] "text" at bounding box center [721, 321] width 29 height 27
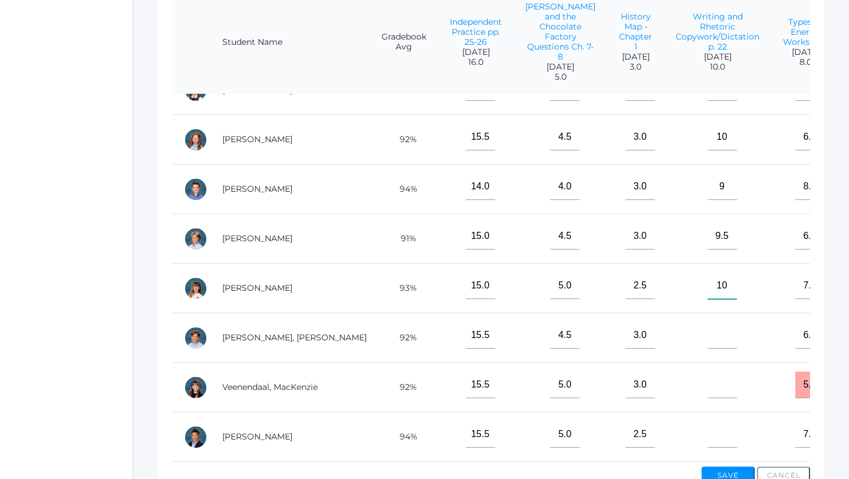
scroll to position [344, 0]
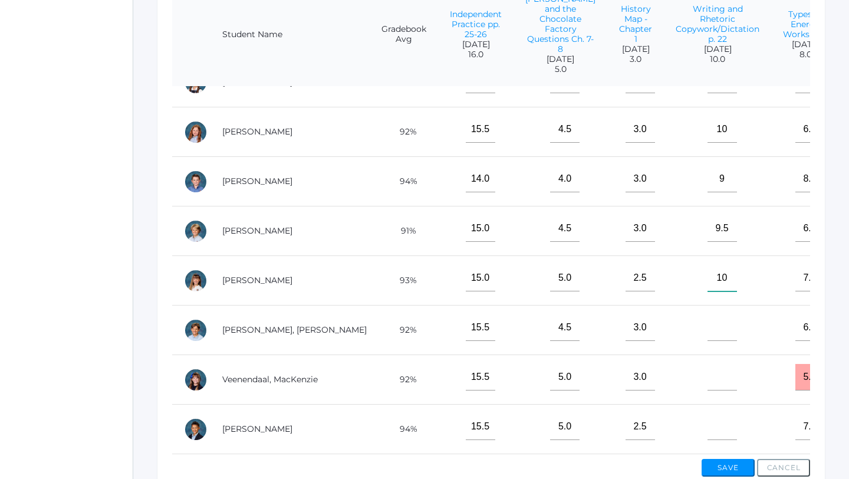
type input"] "10"
click at [707, 327] on input"] "text" at bounding box center [721, 327] width 29 height 27
type input"] "10"
click at [707, 387] on input"] "text" at bounding box center [721, 377] width 29 height 27
type input"] "9.5"
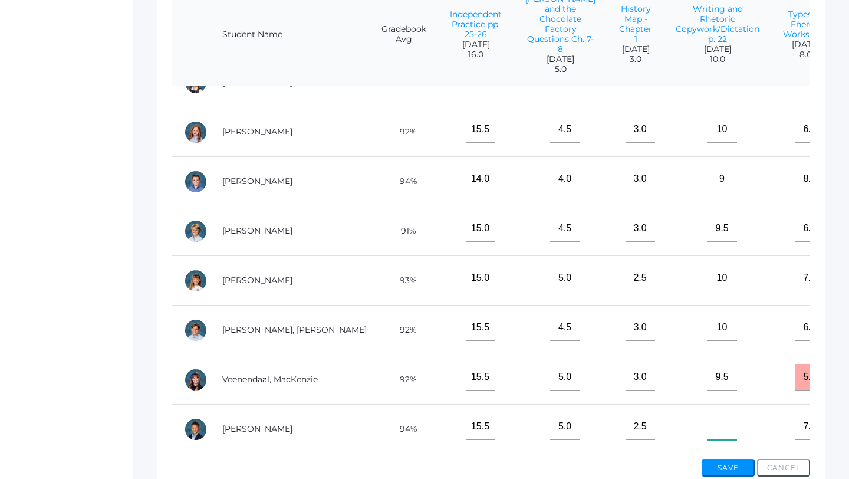
click at [707, 436] on input"] "text" at bounding box center [721, 426] width 29 height 27
type input"] "10"
click at [736, 469] on button "Save" at bounding box center [727, 468] width 53 height 18
